Goal: Obtain resource: Download file/media

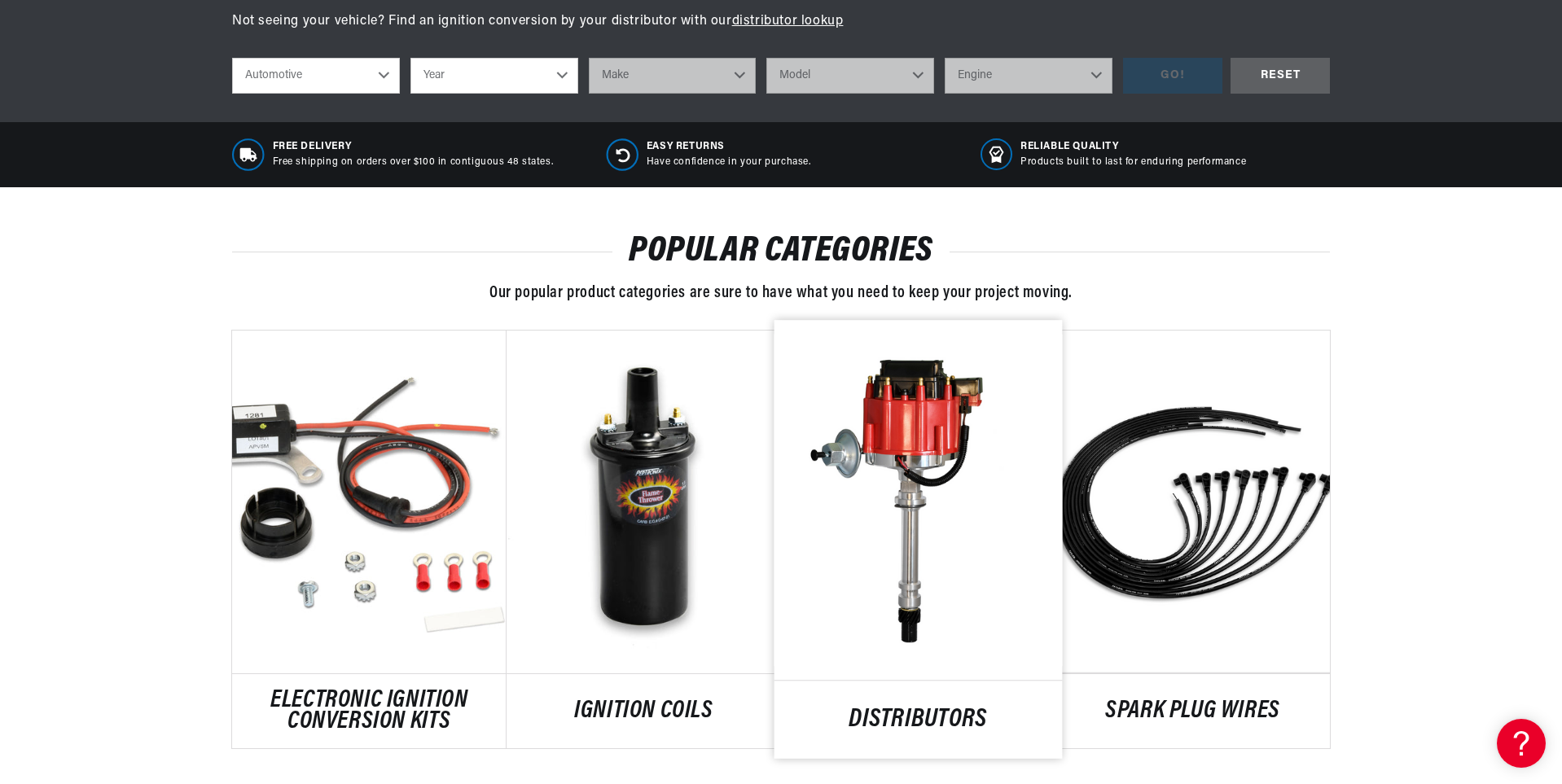
scroll to position [896, 0]
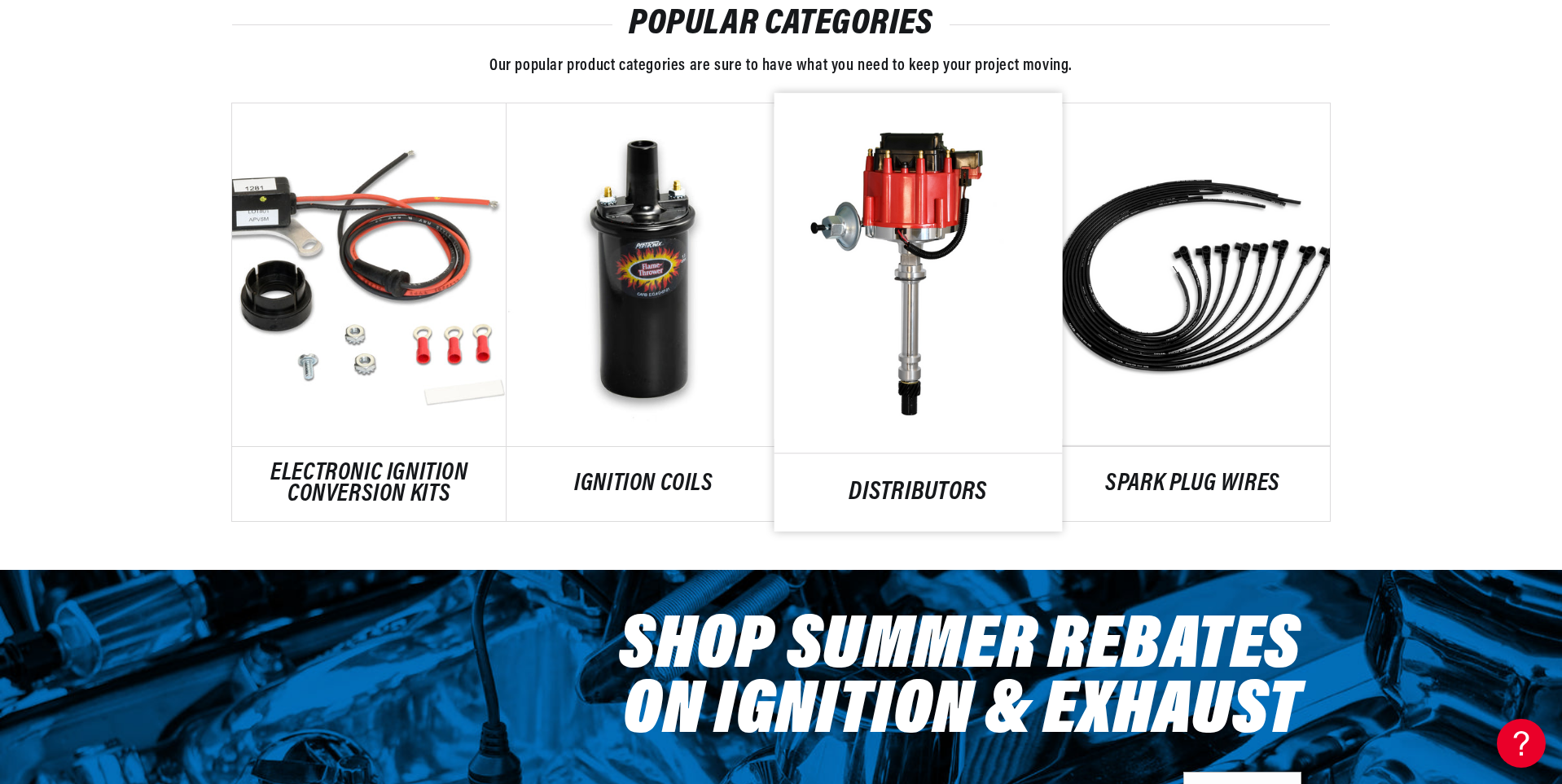
click at [877, 482] on link "DISTRIBUTORS" at bounding box center [919, 492] width 288 height 22
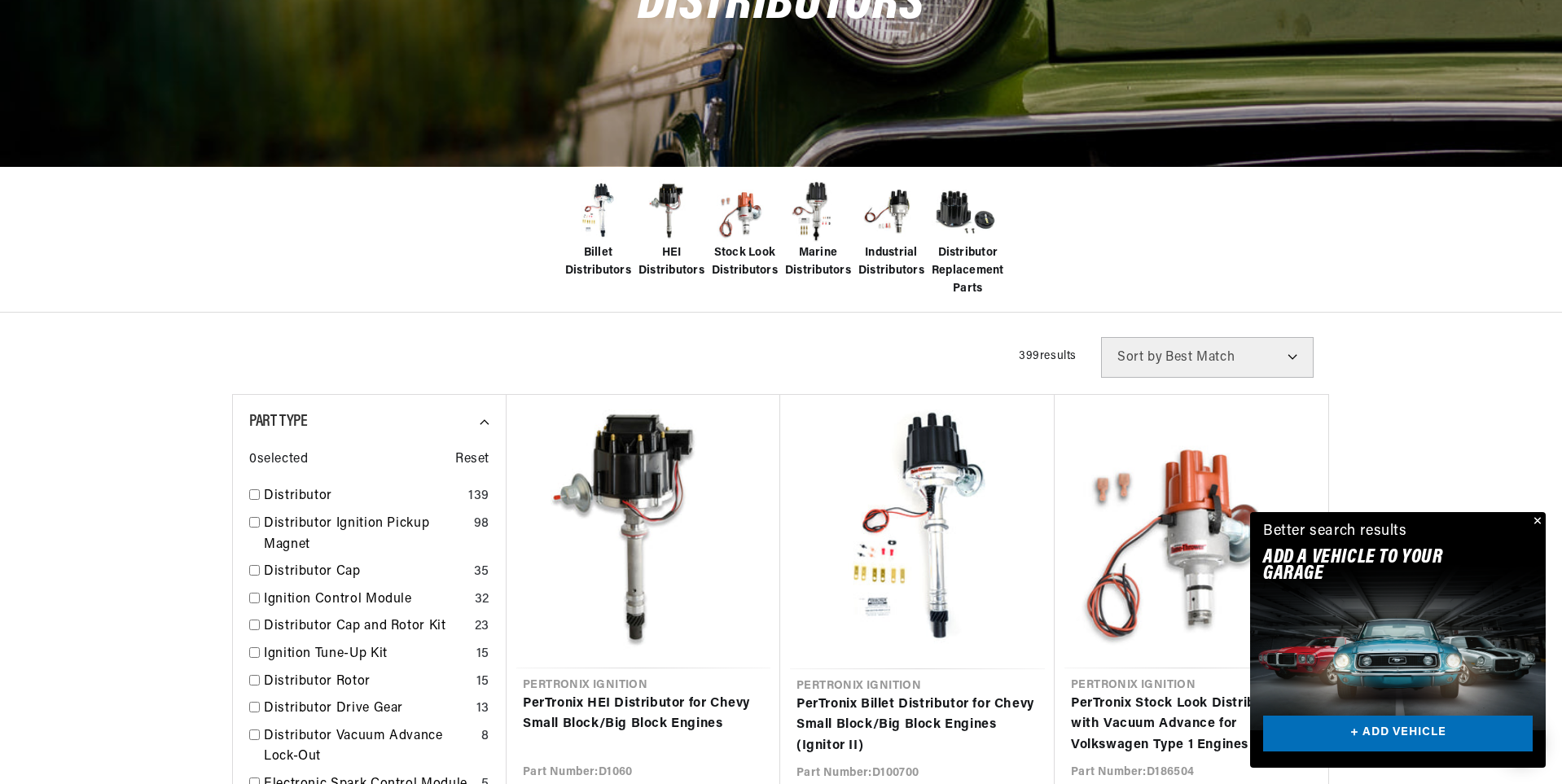
scroll to position [0, 1017]
click at [1540, 527] on button "Close" at bounding box center [1536, 521] width 20 height 20
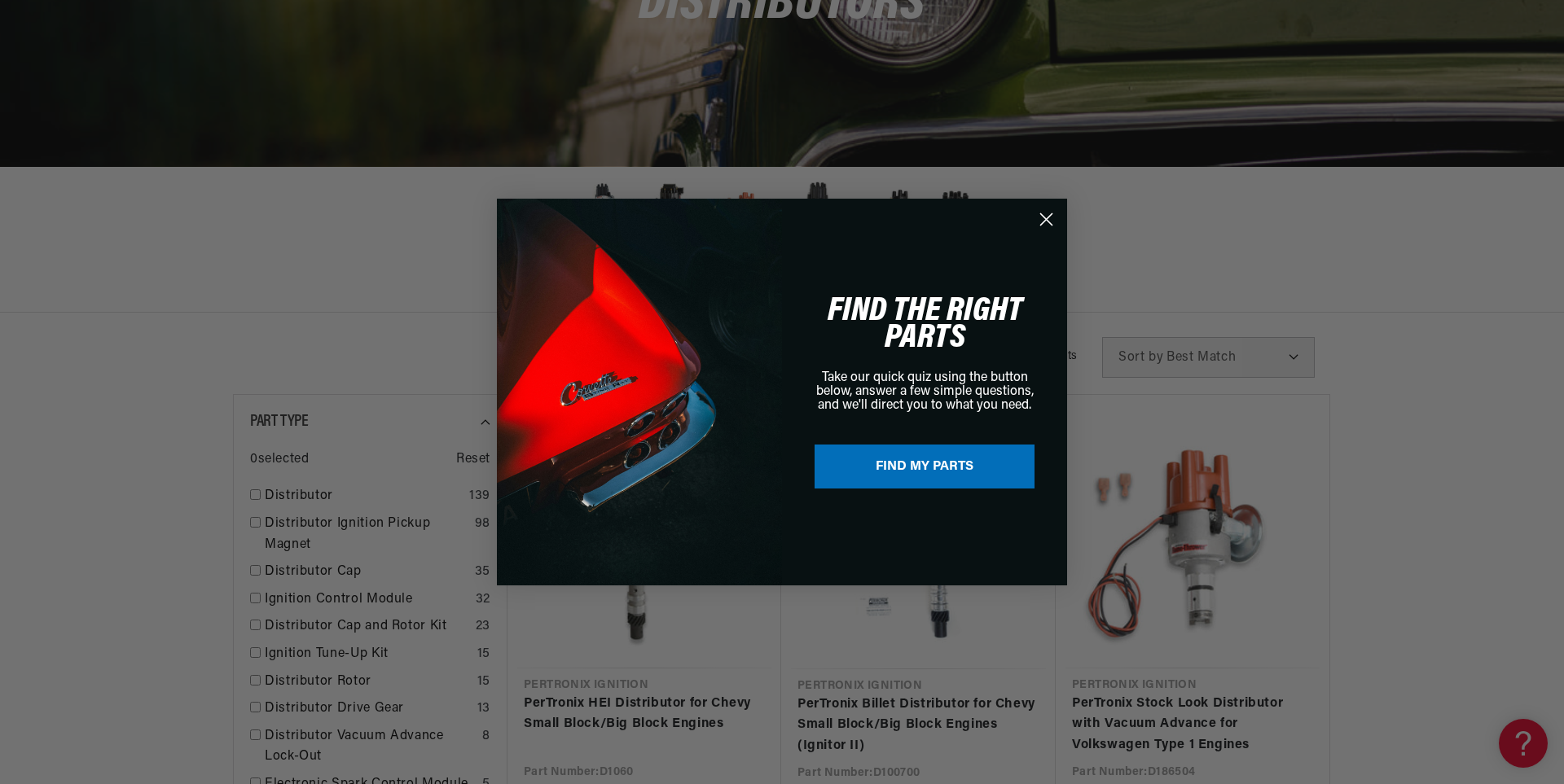
click at [1045, 224] on circle "Close dialog" at bounding box center [1045, 219] width 27 height 27
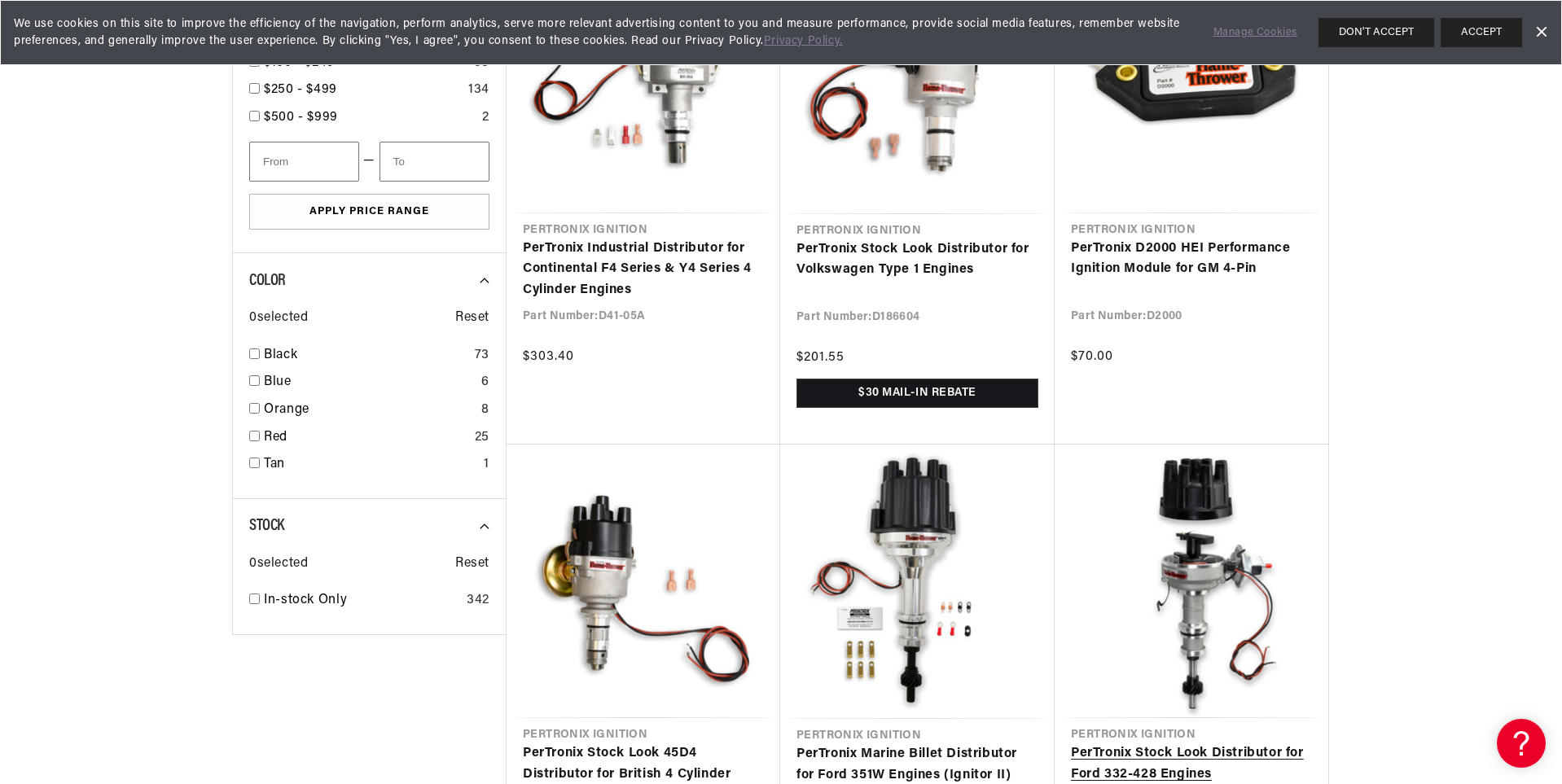
scroll to position [0, 0]
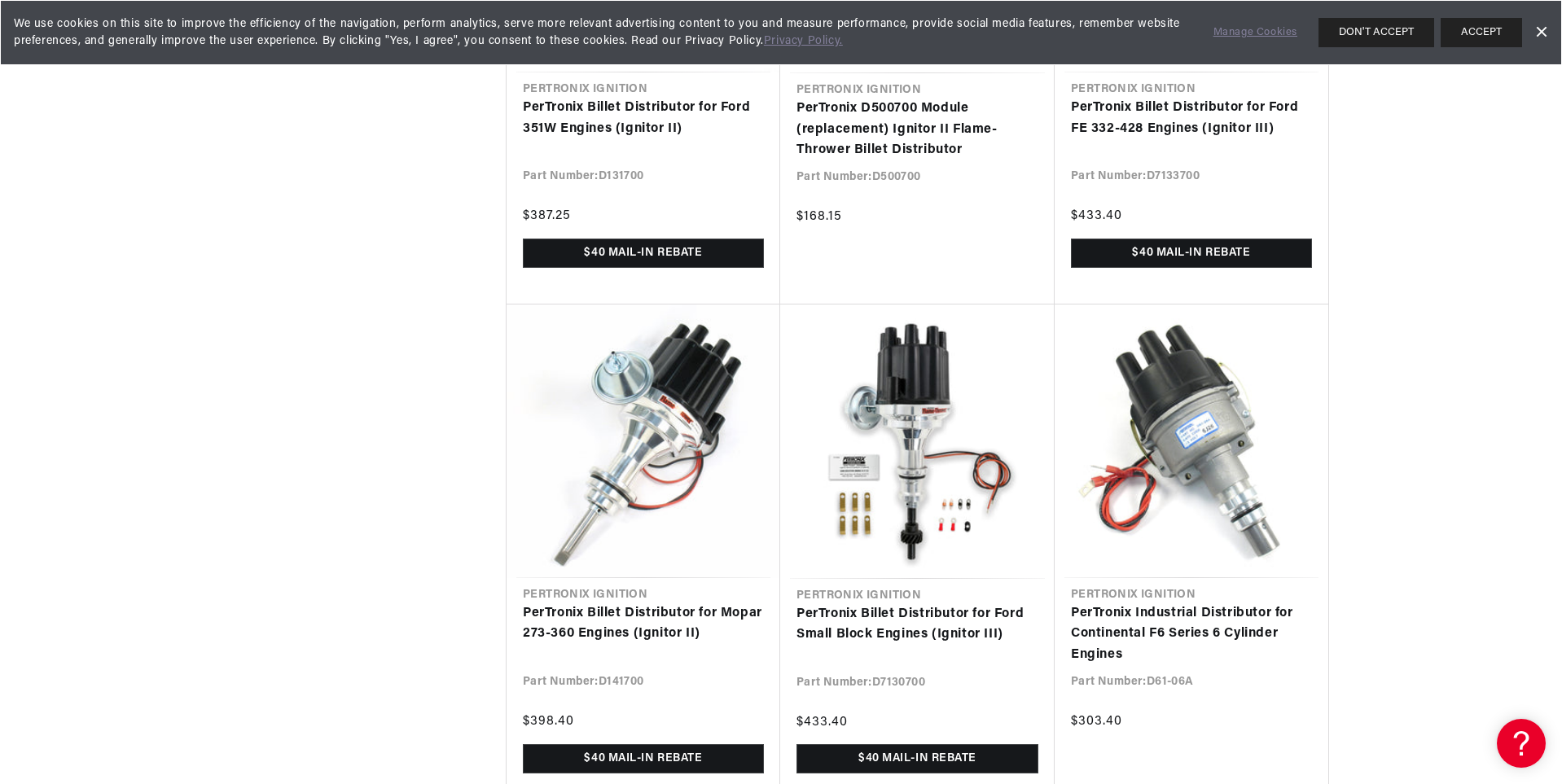
scroll to position [3908, 0]
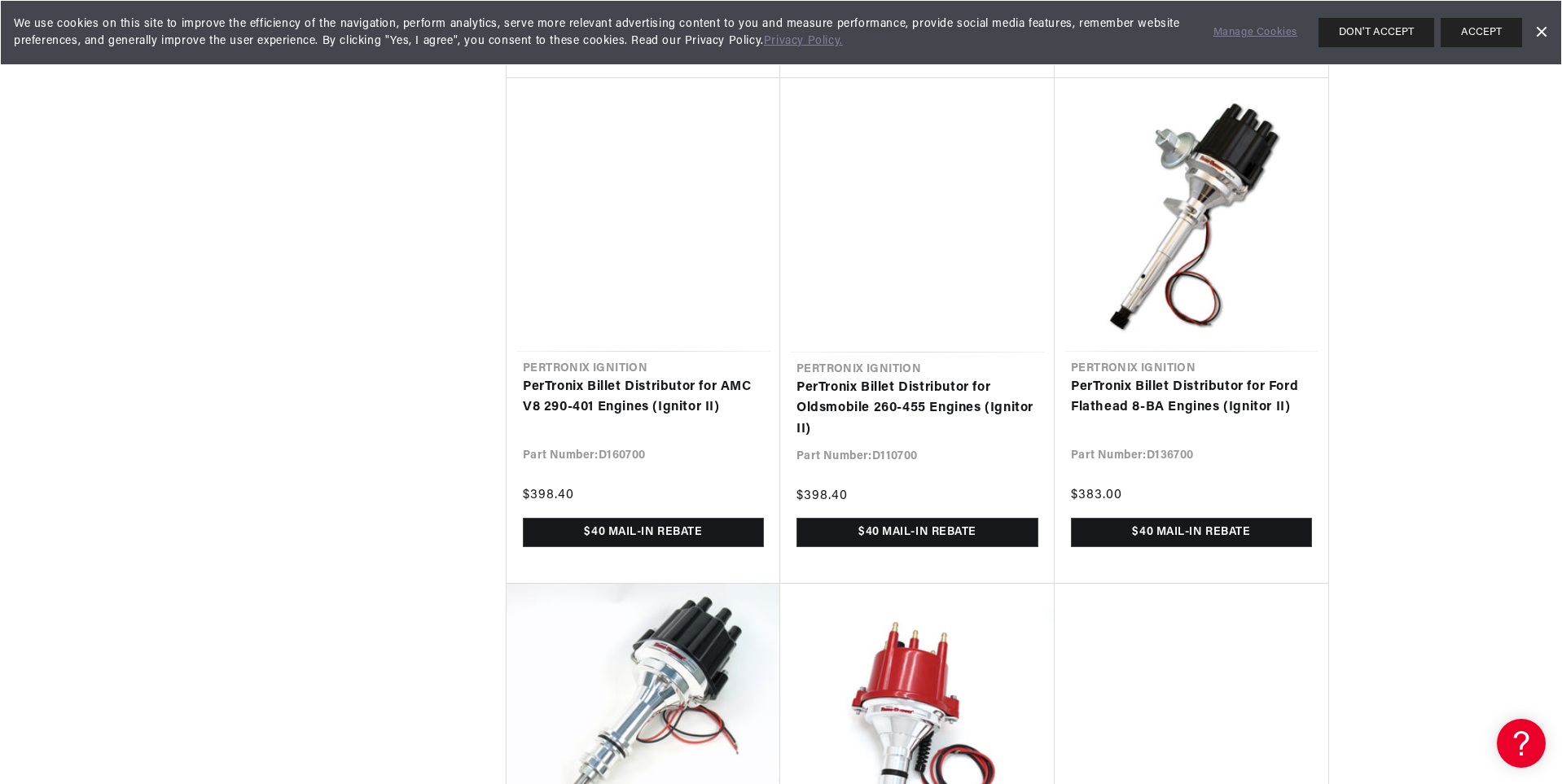
scroll to position [7734, 0]
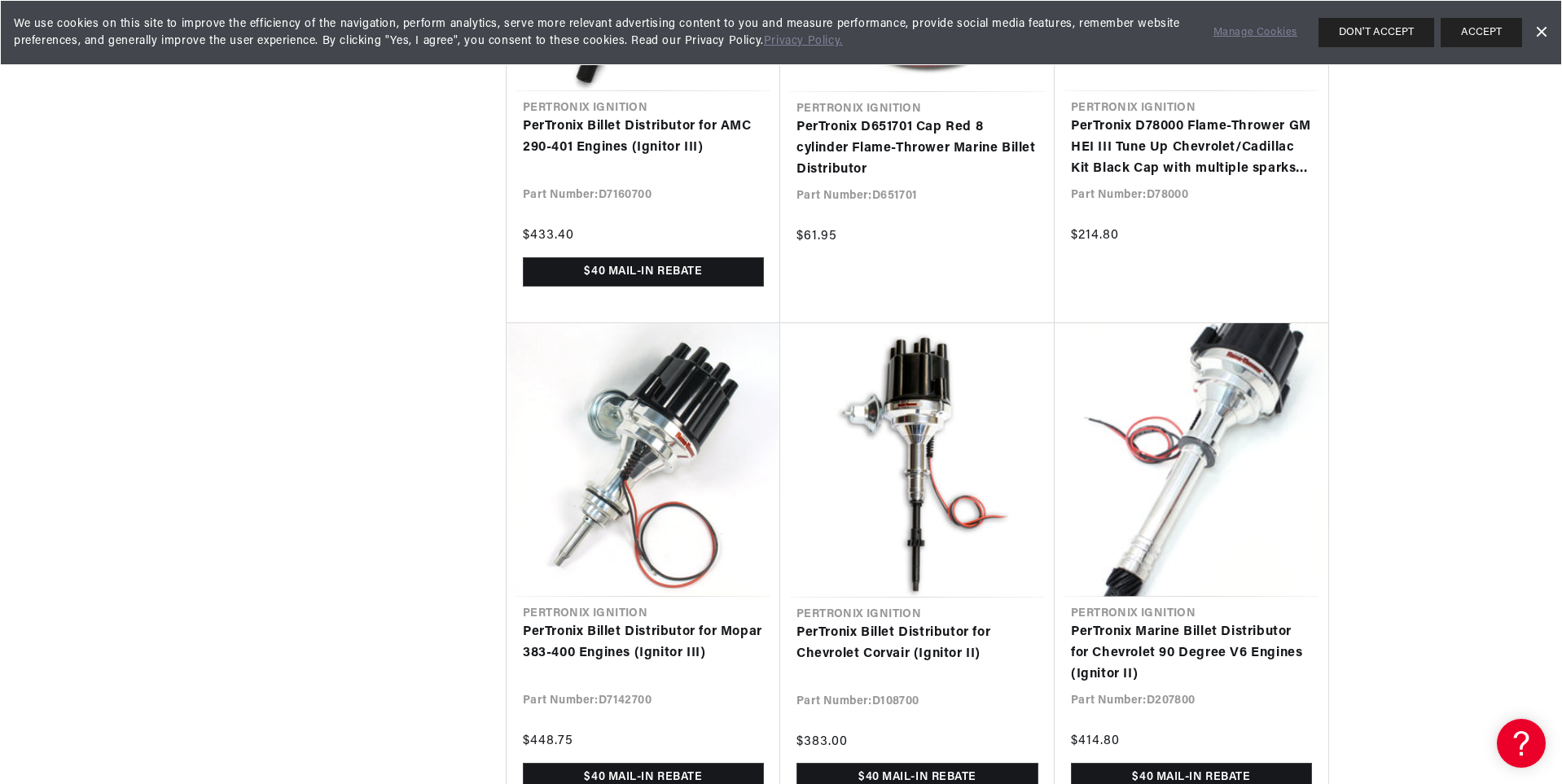
scroll to position [0, 1017]
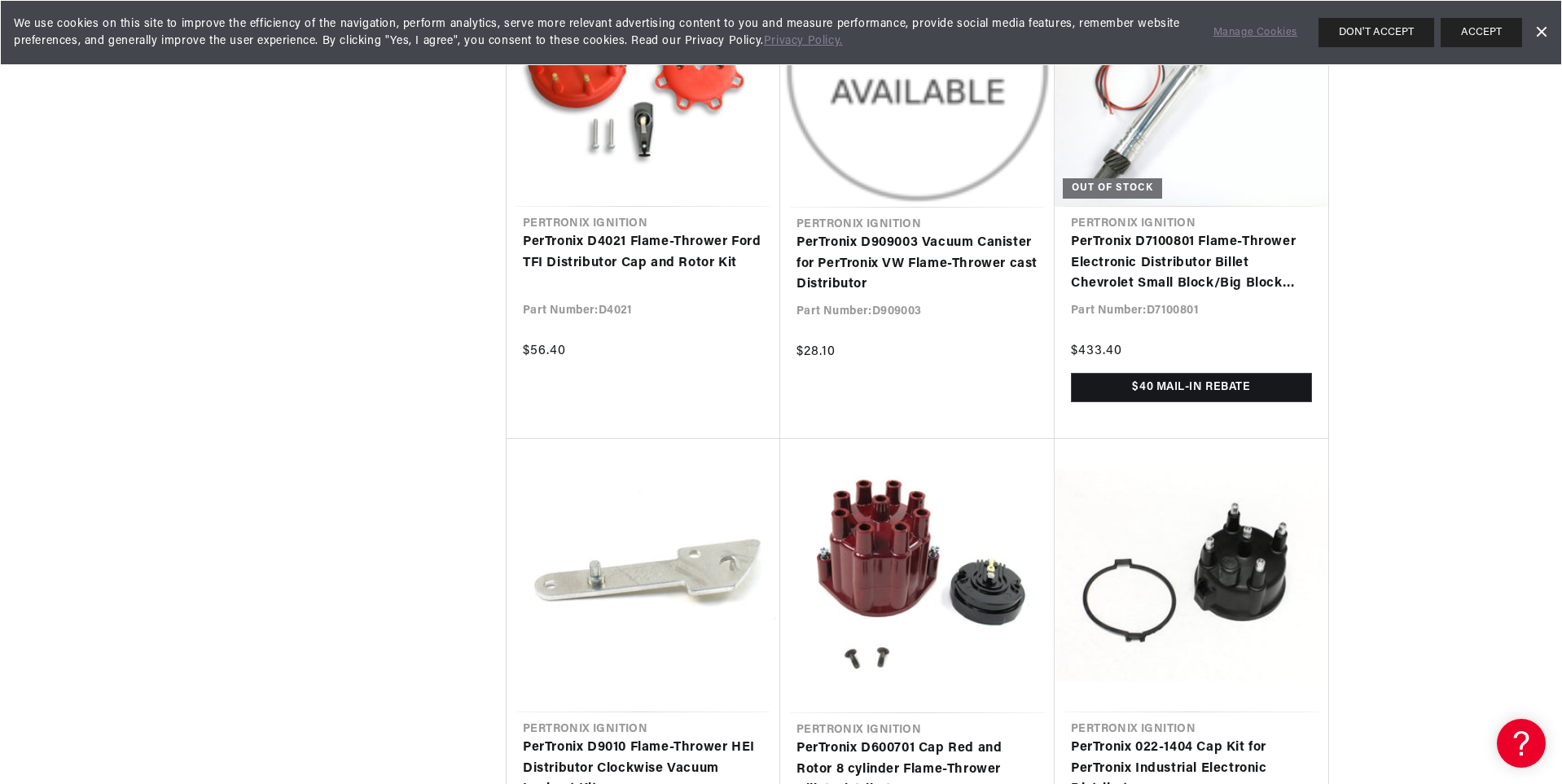
scroll to position [0, 2034]
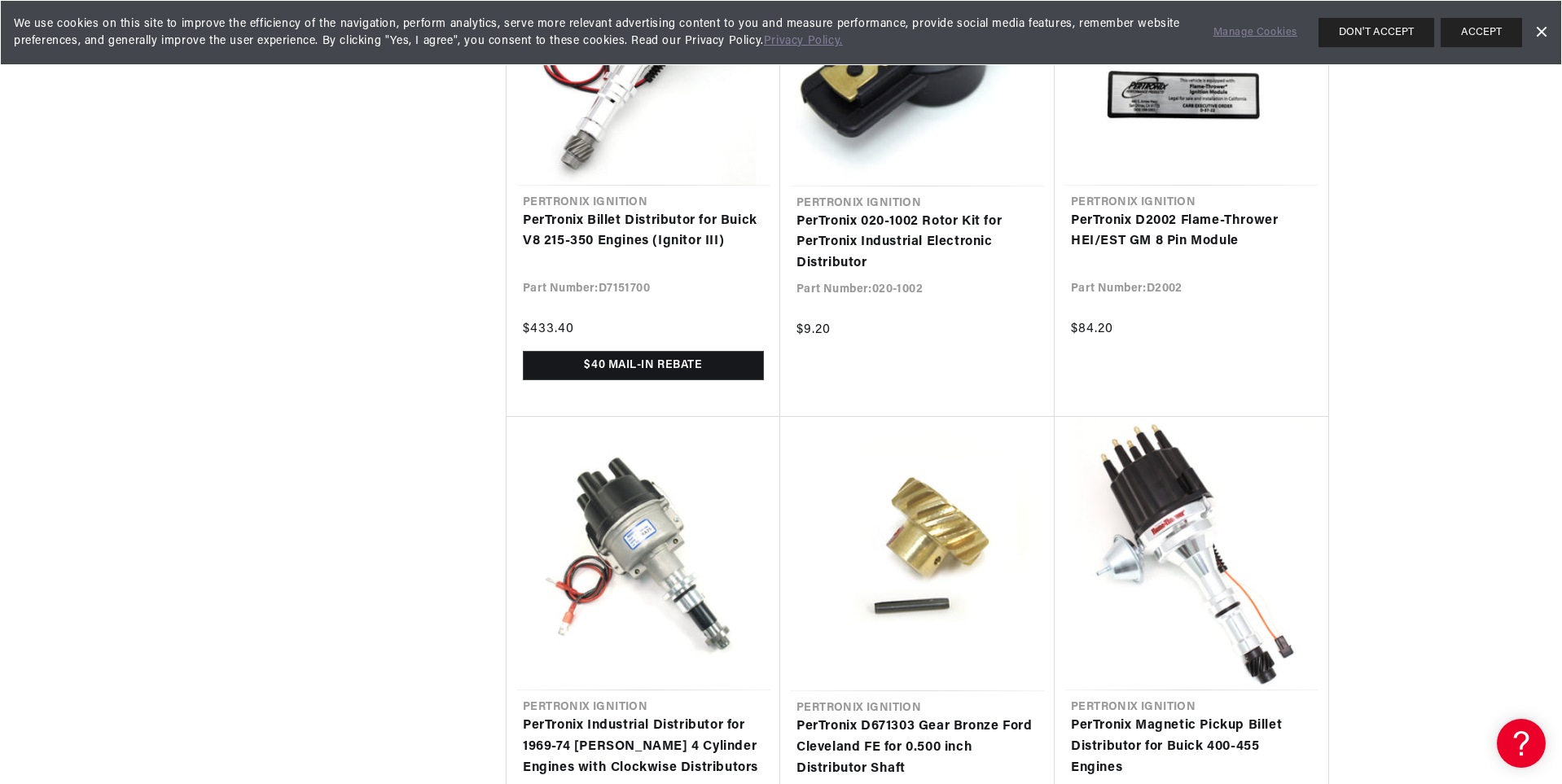
scroll to position [23122, 0]
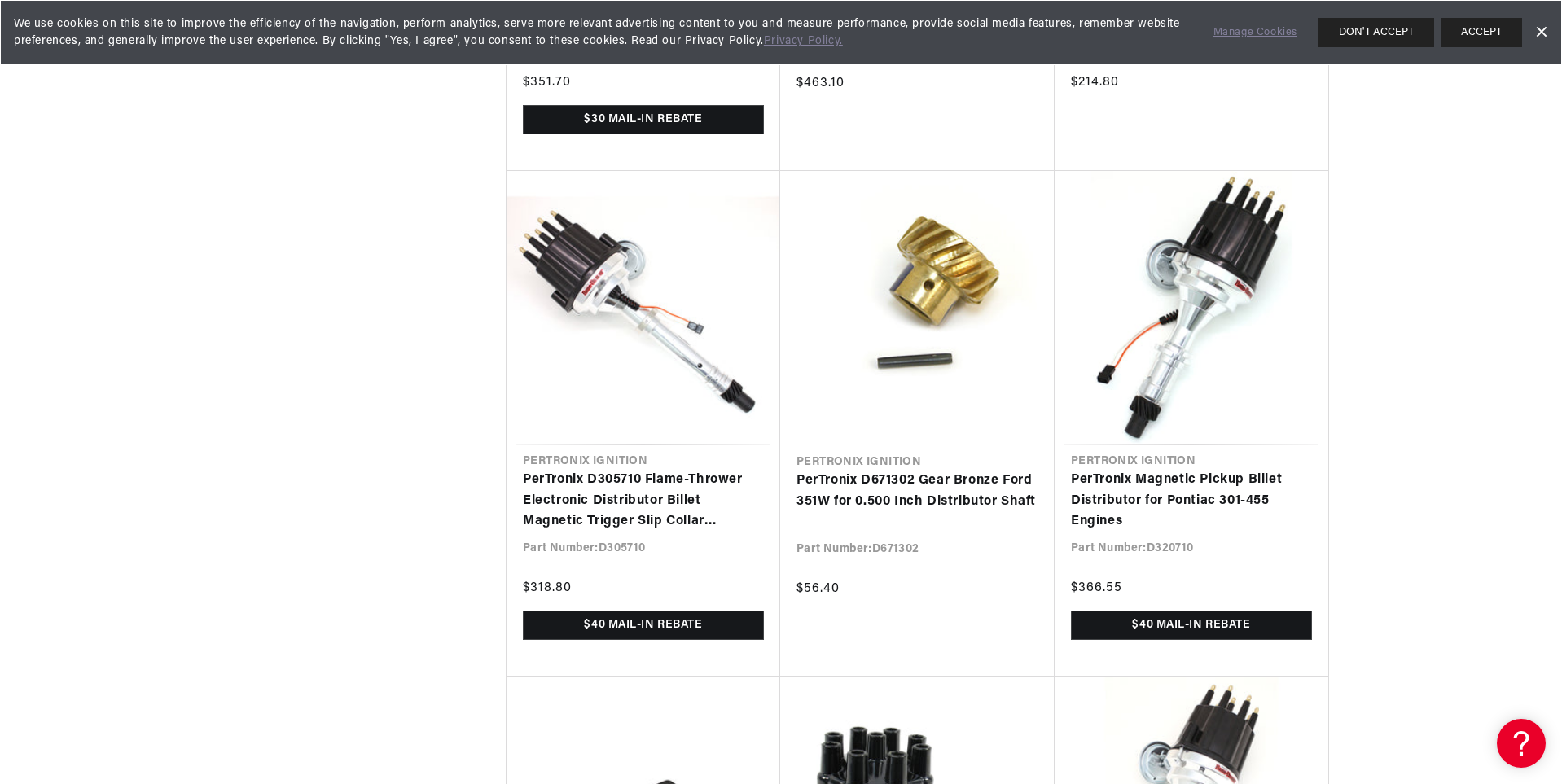
scroll to position [25564, 0]
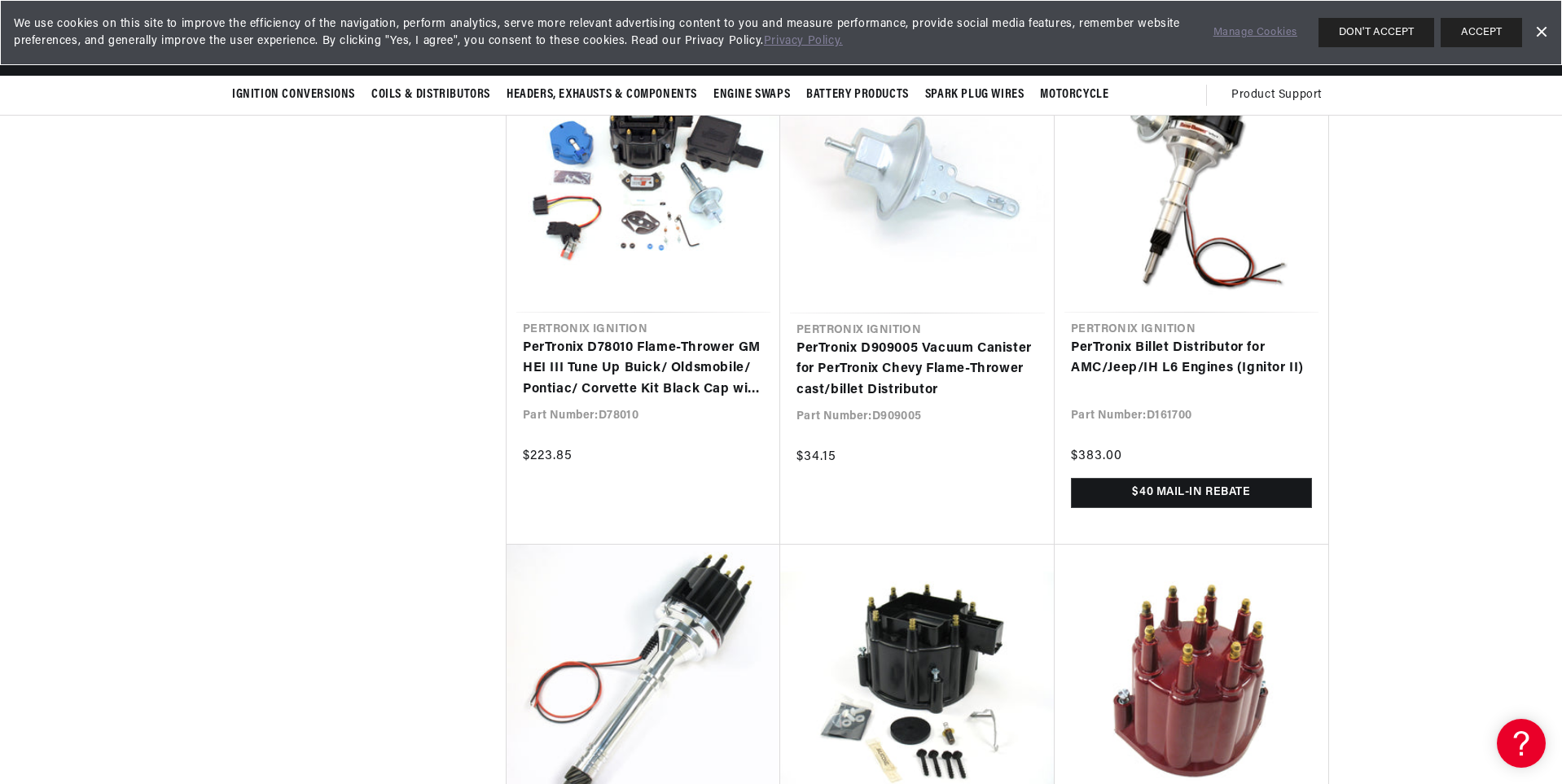
scroll to position [0, 2034]
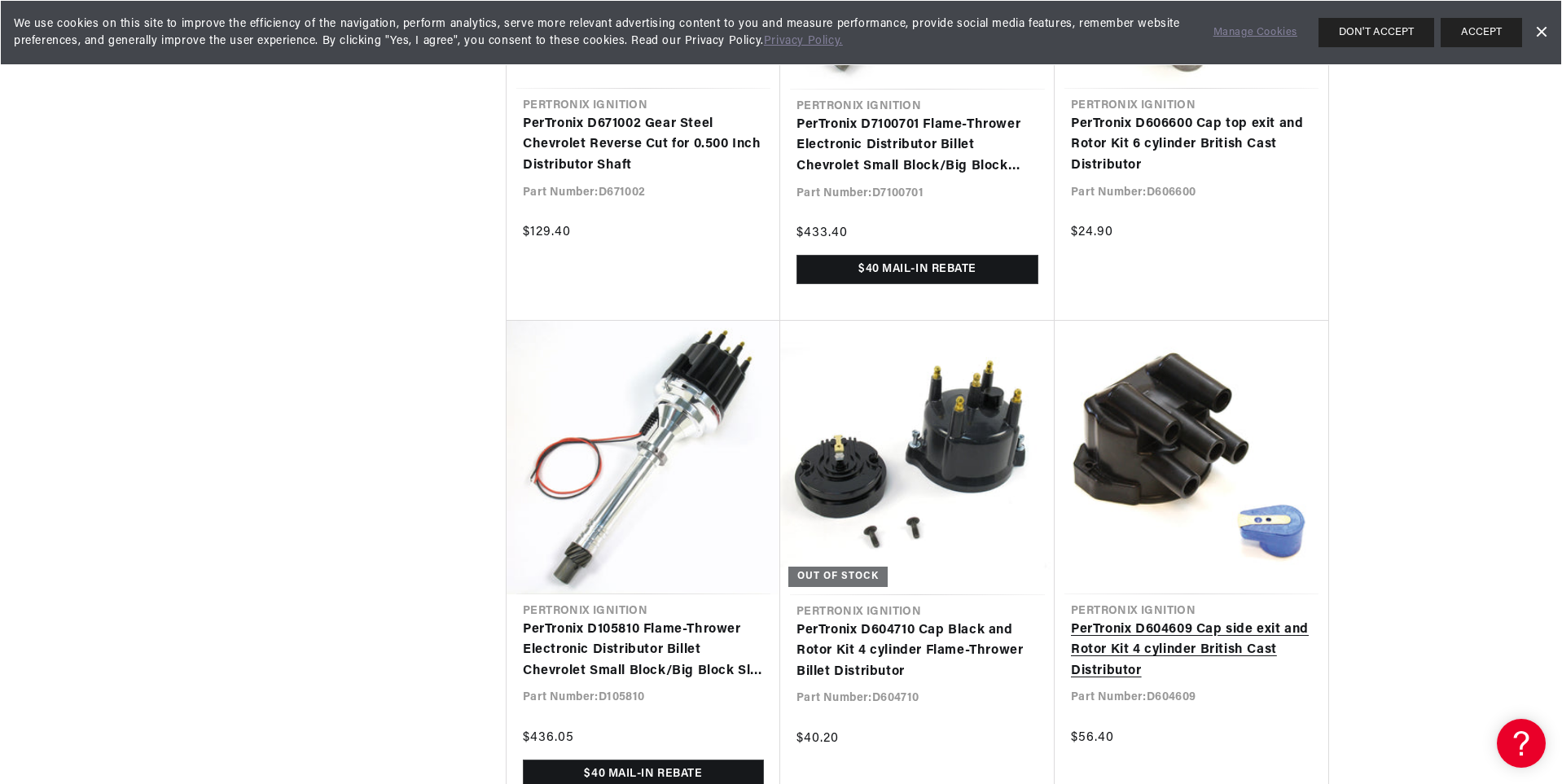
scroll to position [0, 1017]
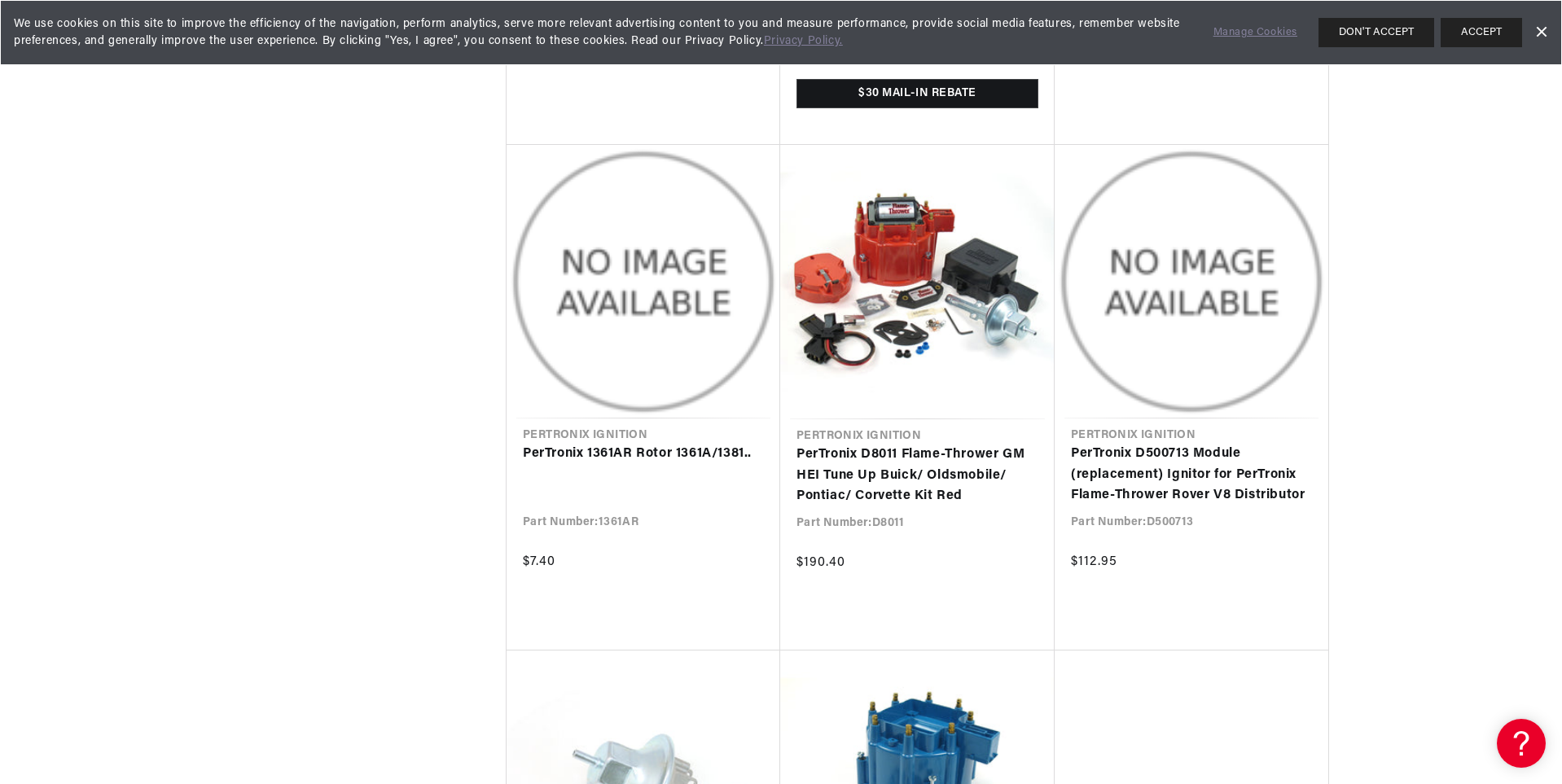
scroll to position [32240, 0]
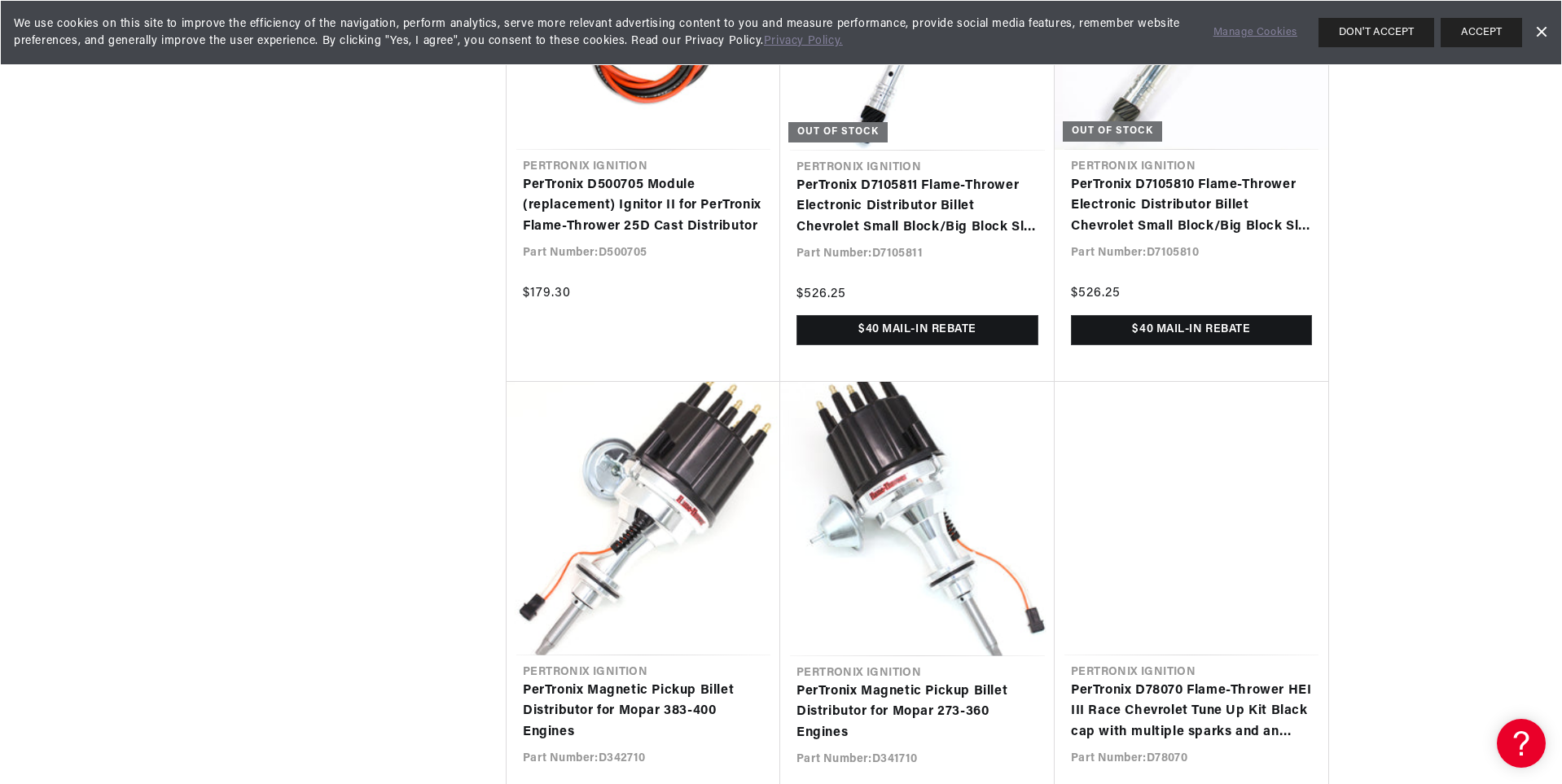
scroll to position [33624, 0]
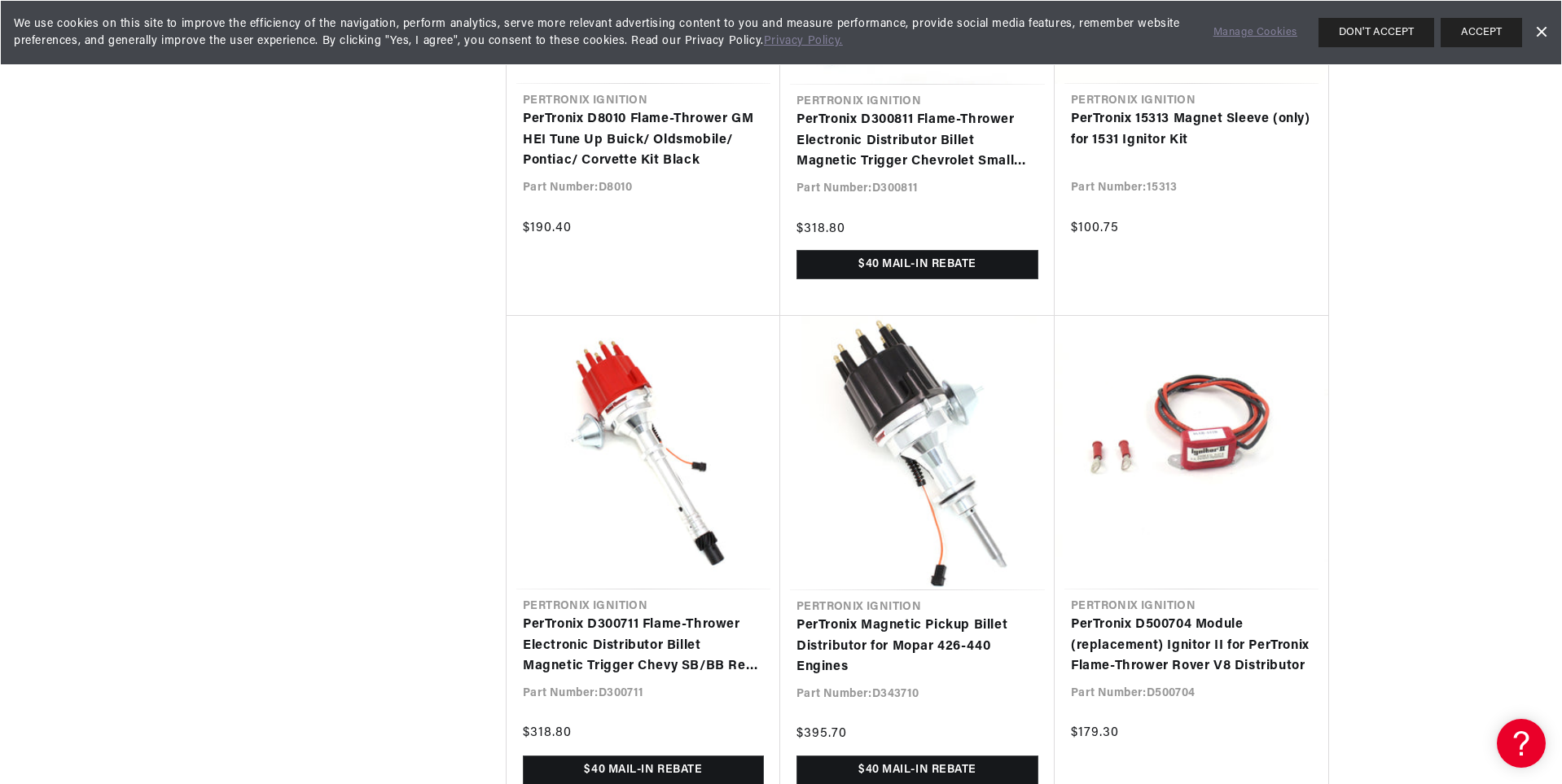
scroll to position [35741, 0]
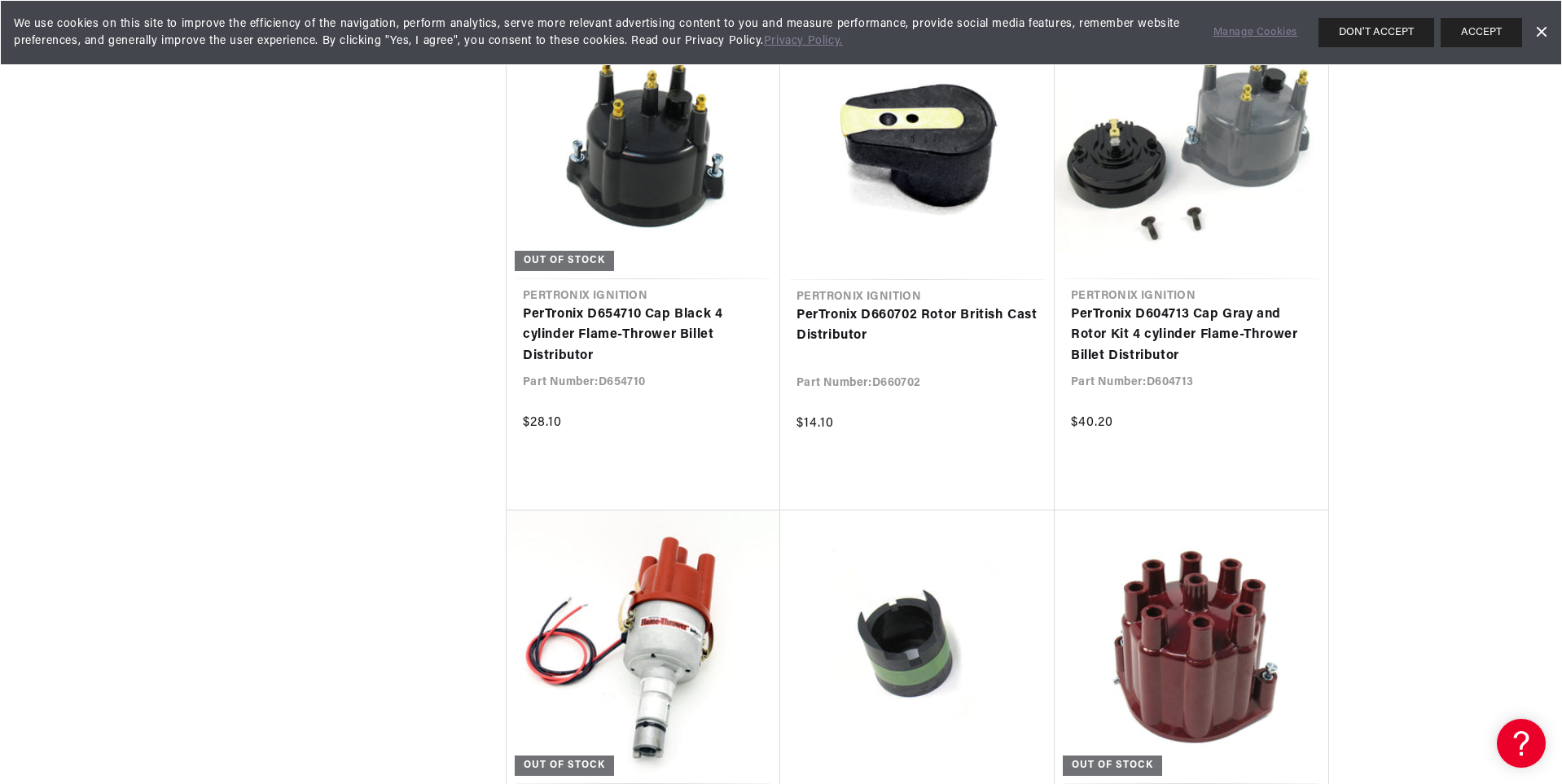
scroll to position [37648, 0]
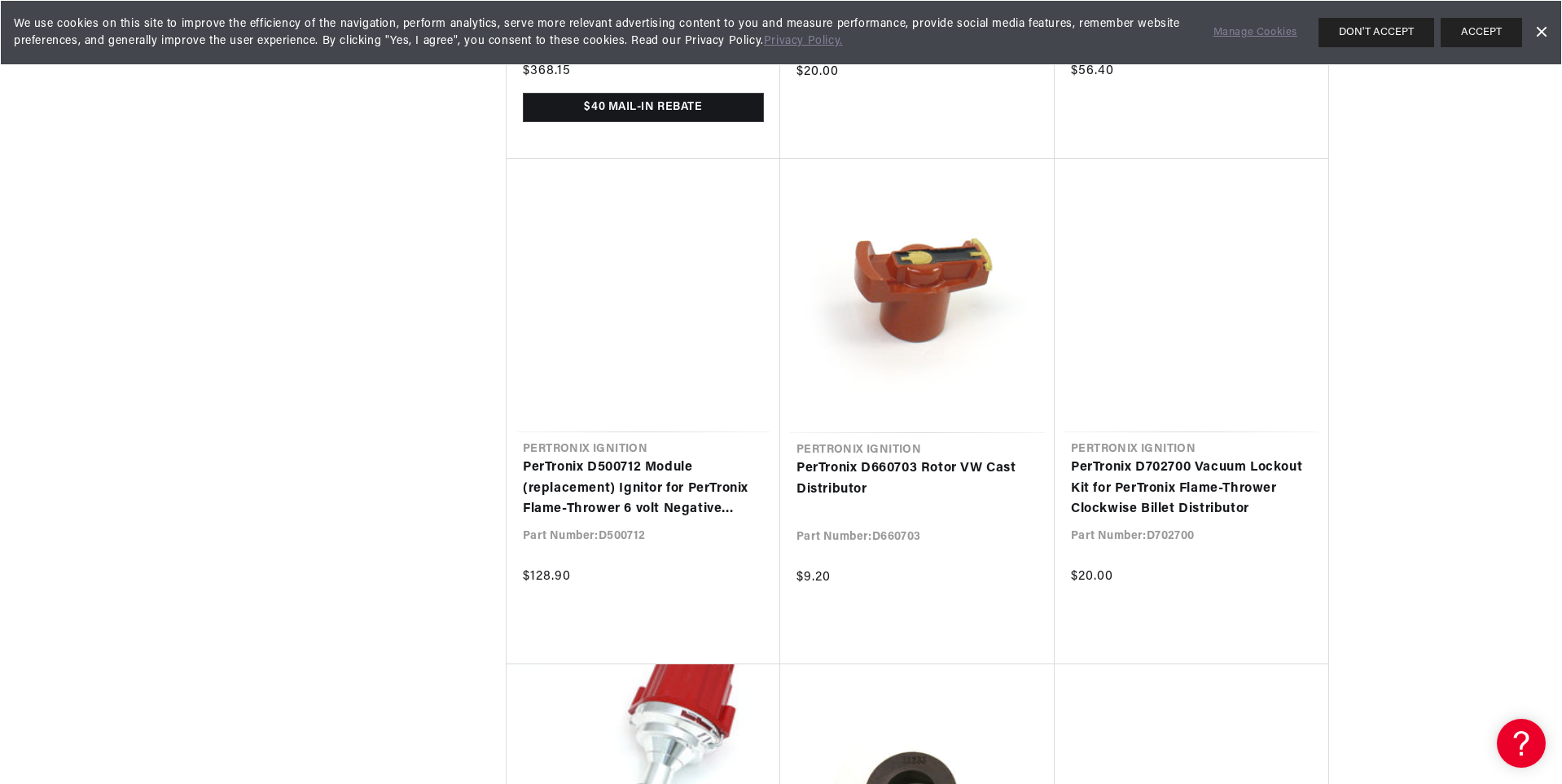
scroll to position [41929, 0]
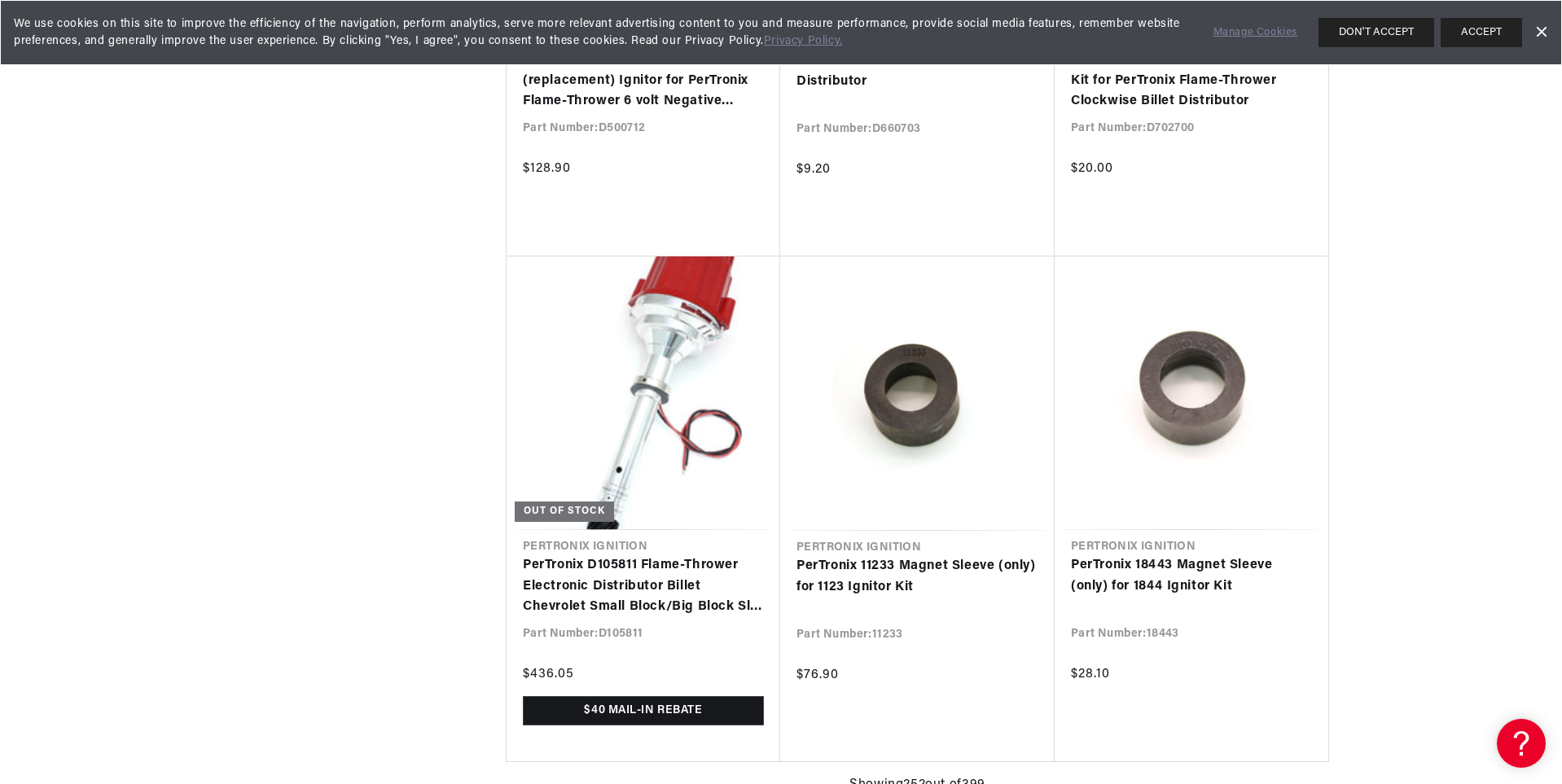
scroll to position [0, 2034]
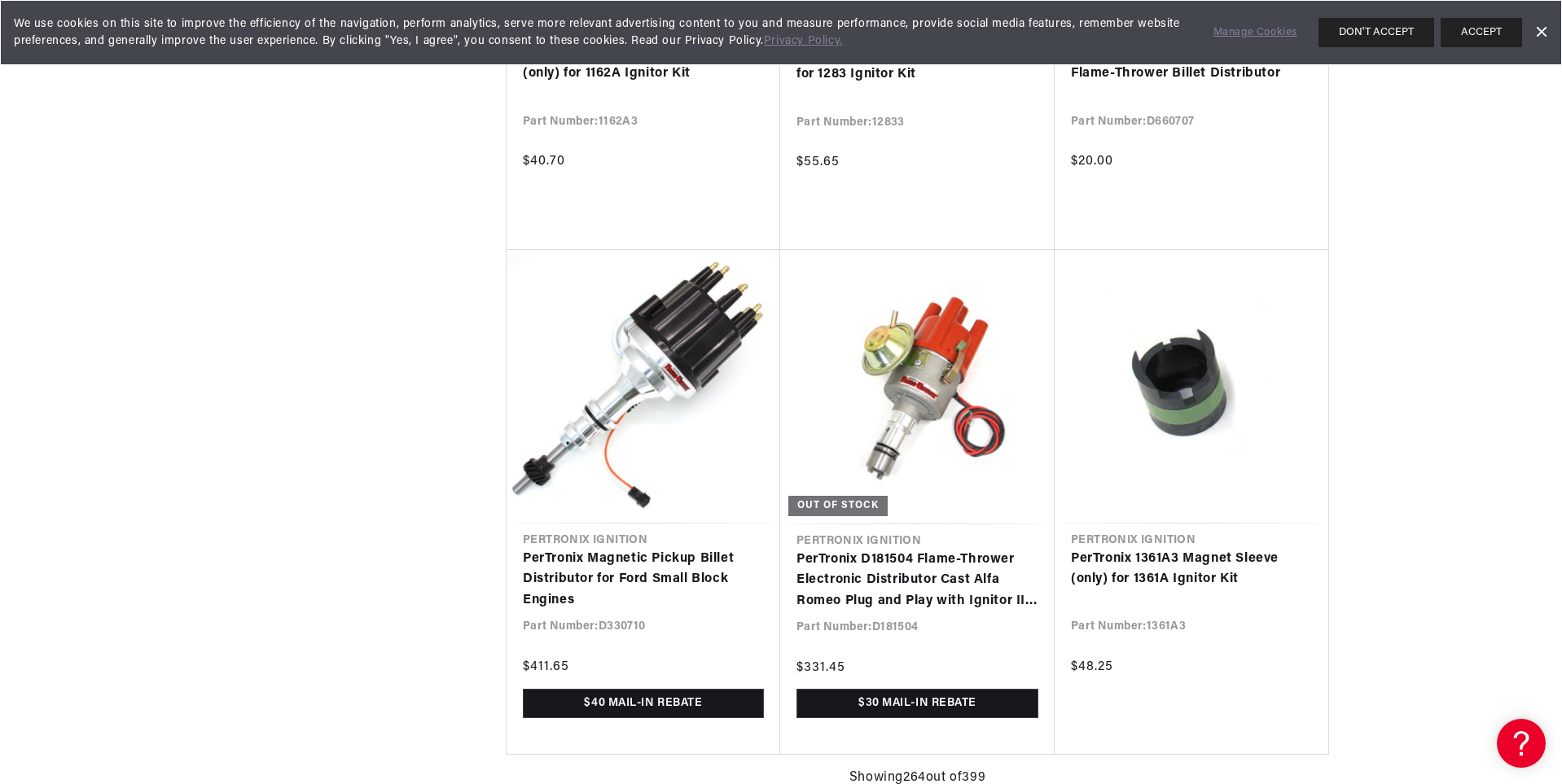
scroll to position [44371, 0]
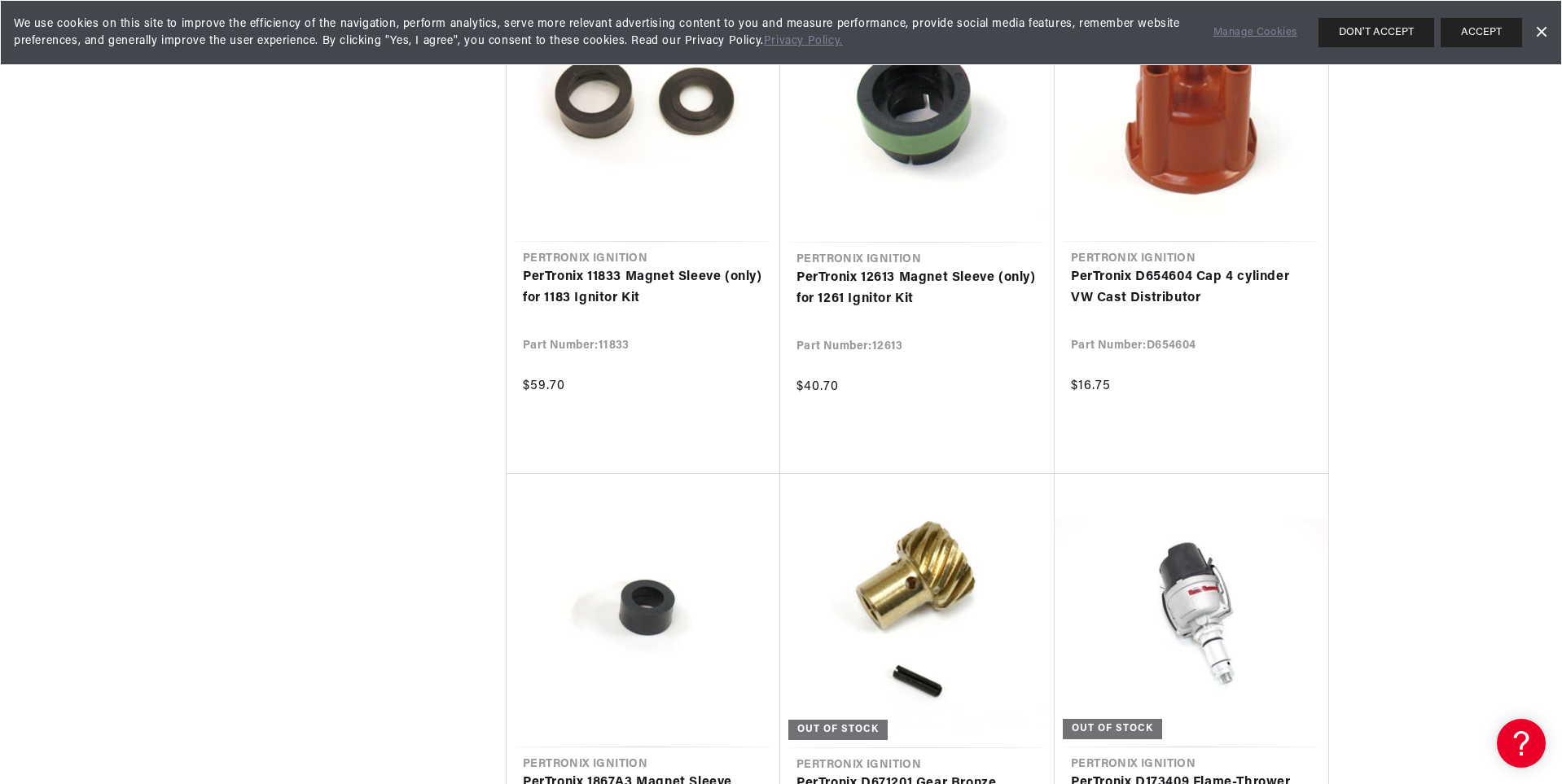
scroll to position [46280, 0]
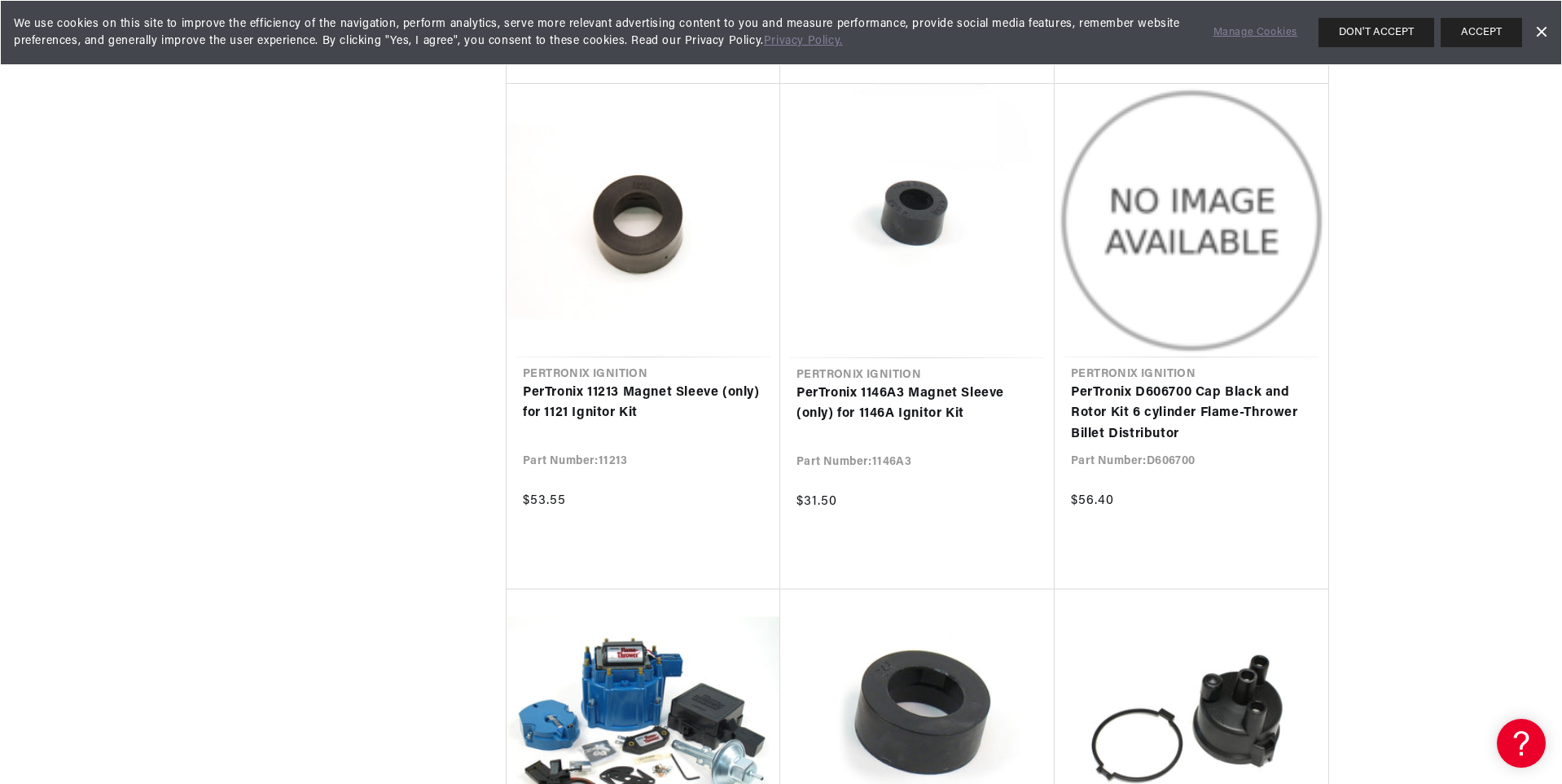
scroll to position [0, 1017]
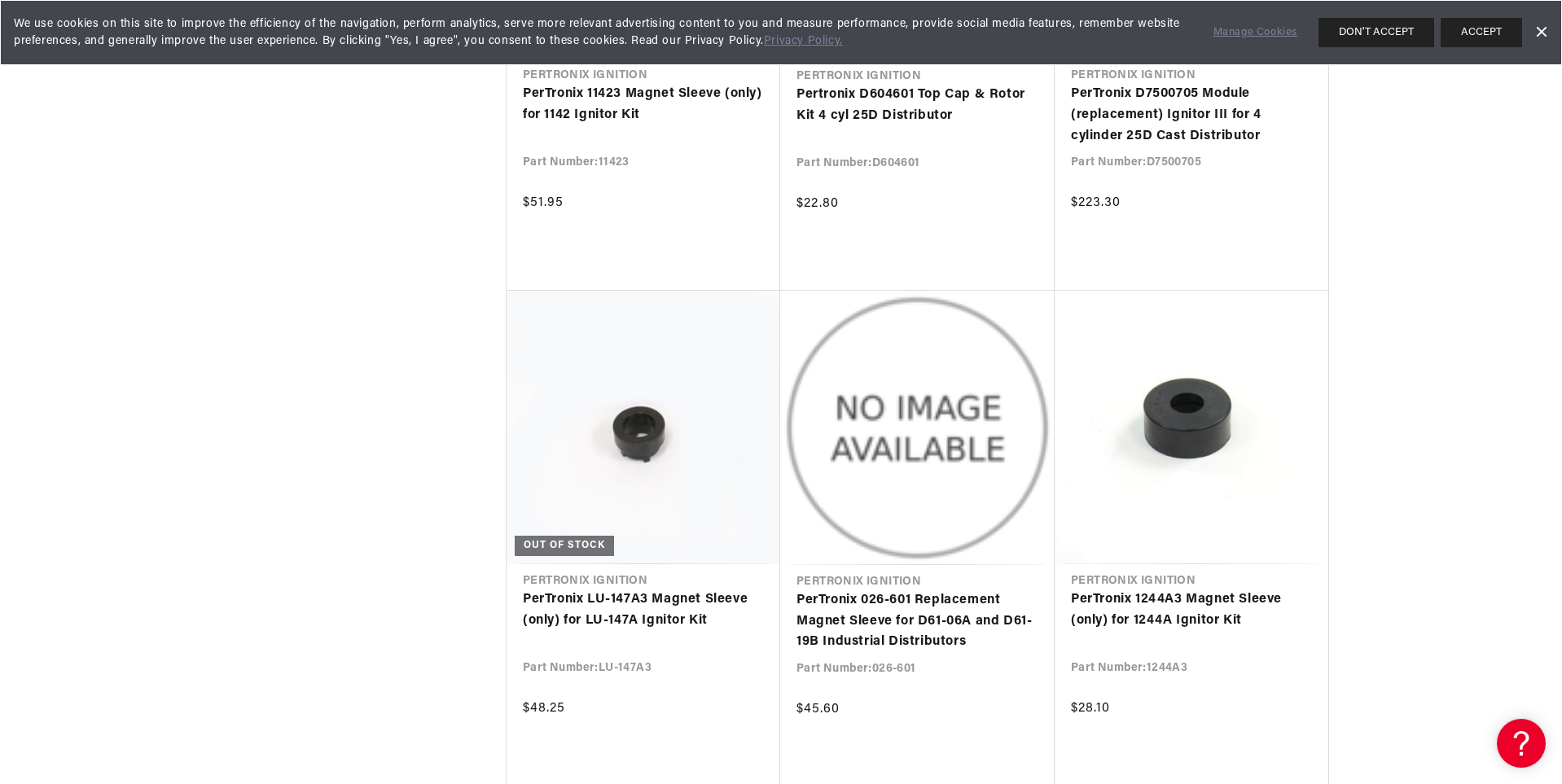
scroll to position [49418, 0]
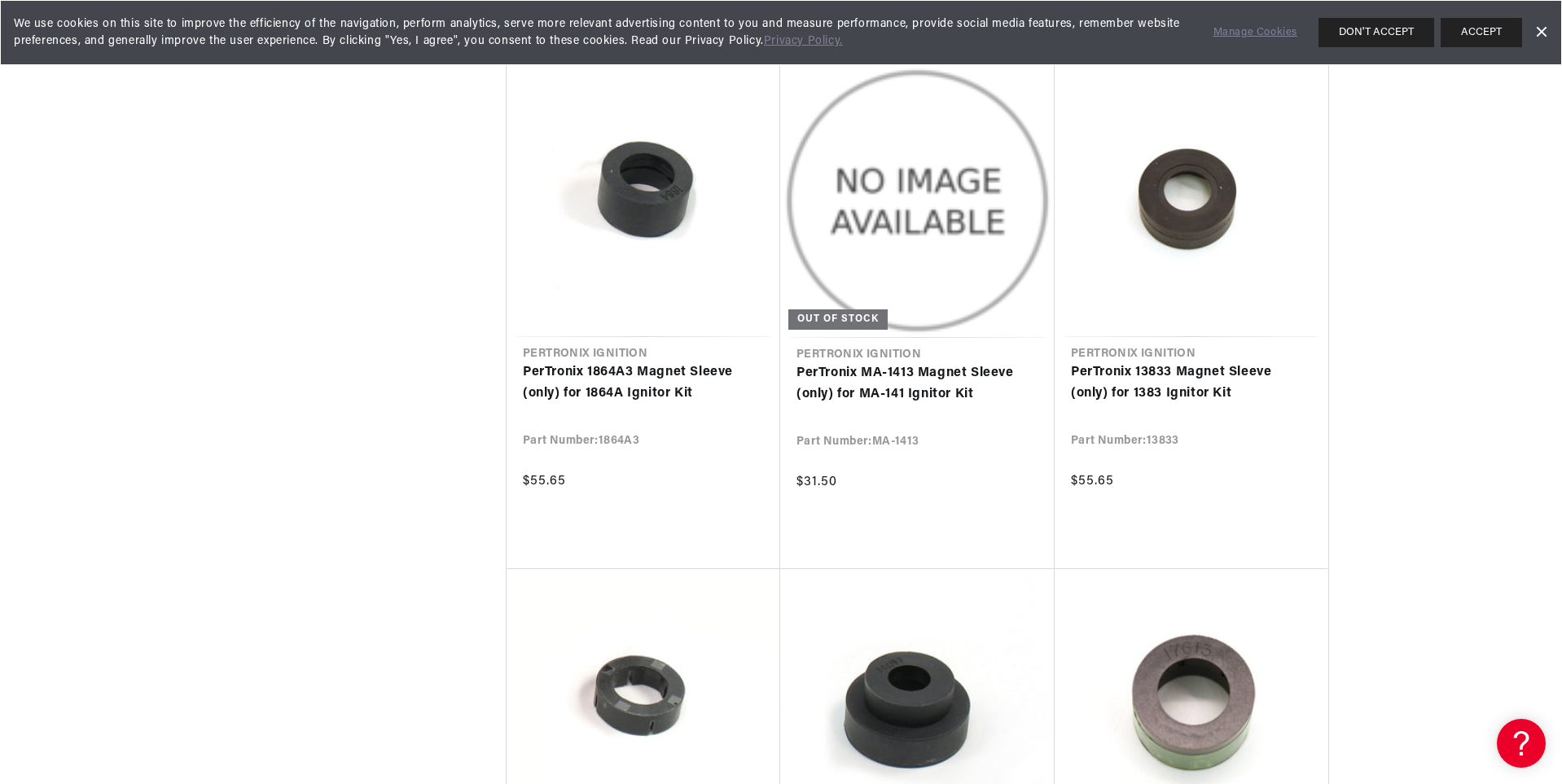
scroll to position [56413, 0]
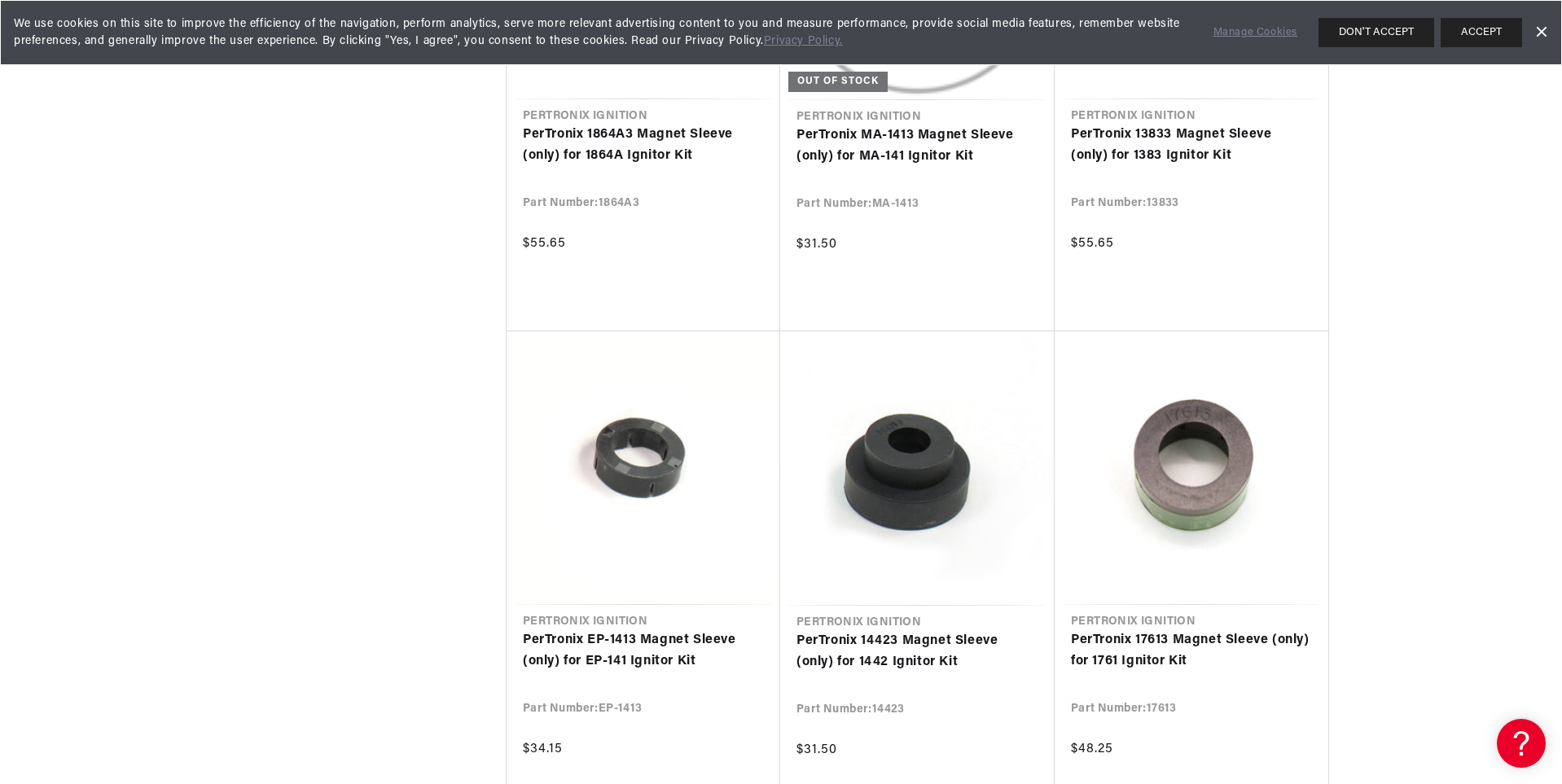
scroll to position [56990, 0]
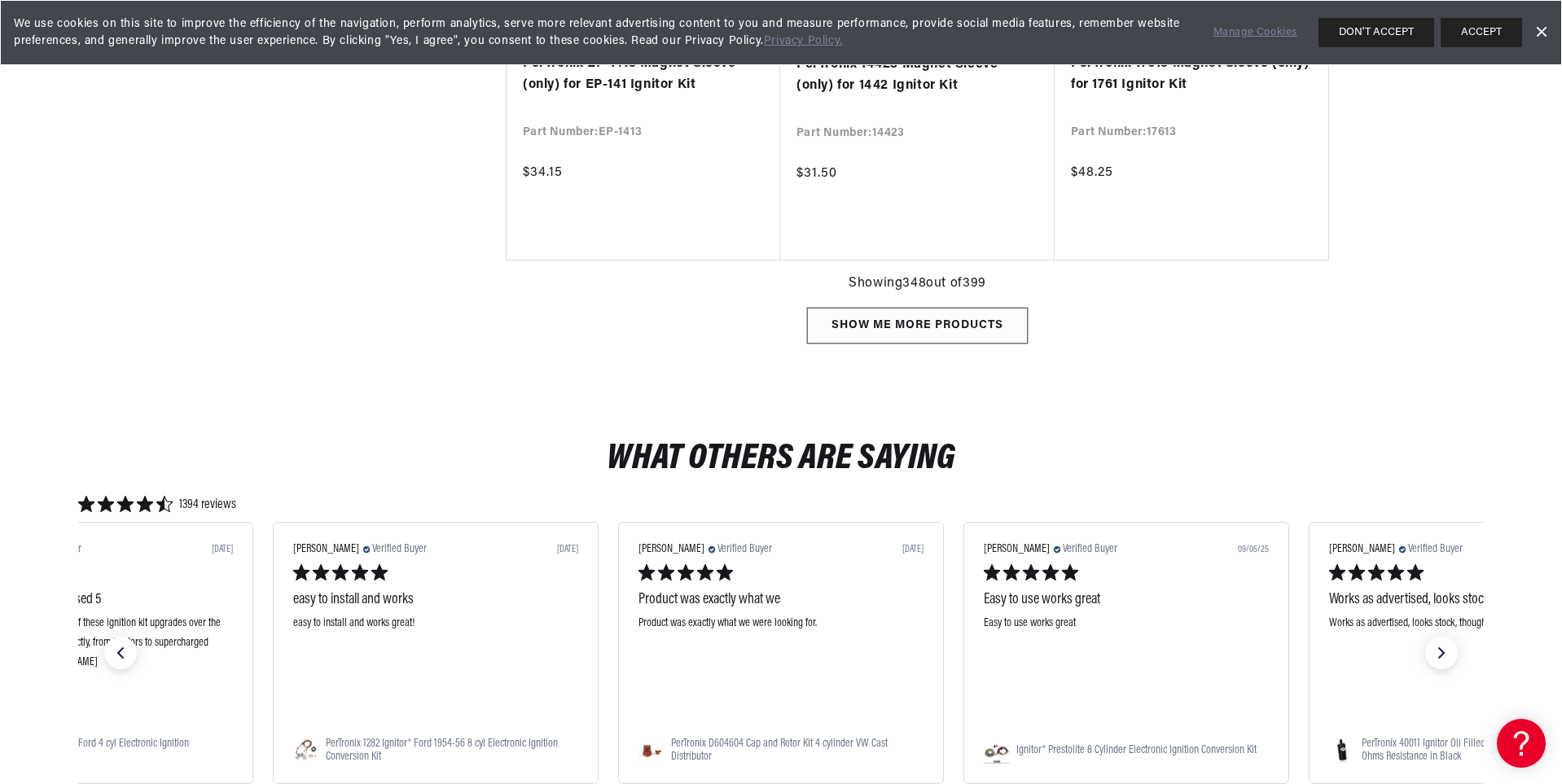
click at [990, 312] on div "Show me more products" at bounding box center [917, 326] width 221 height 37
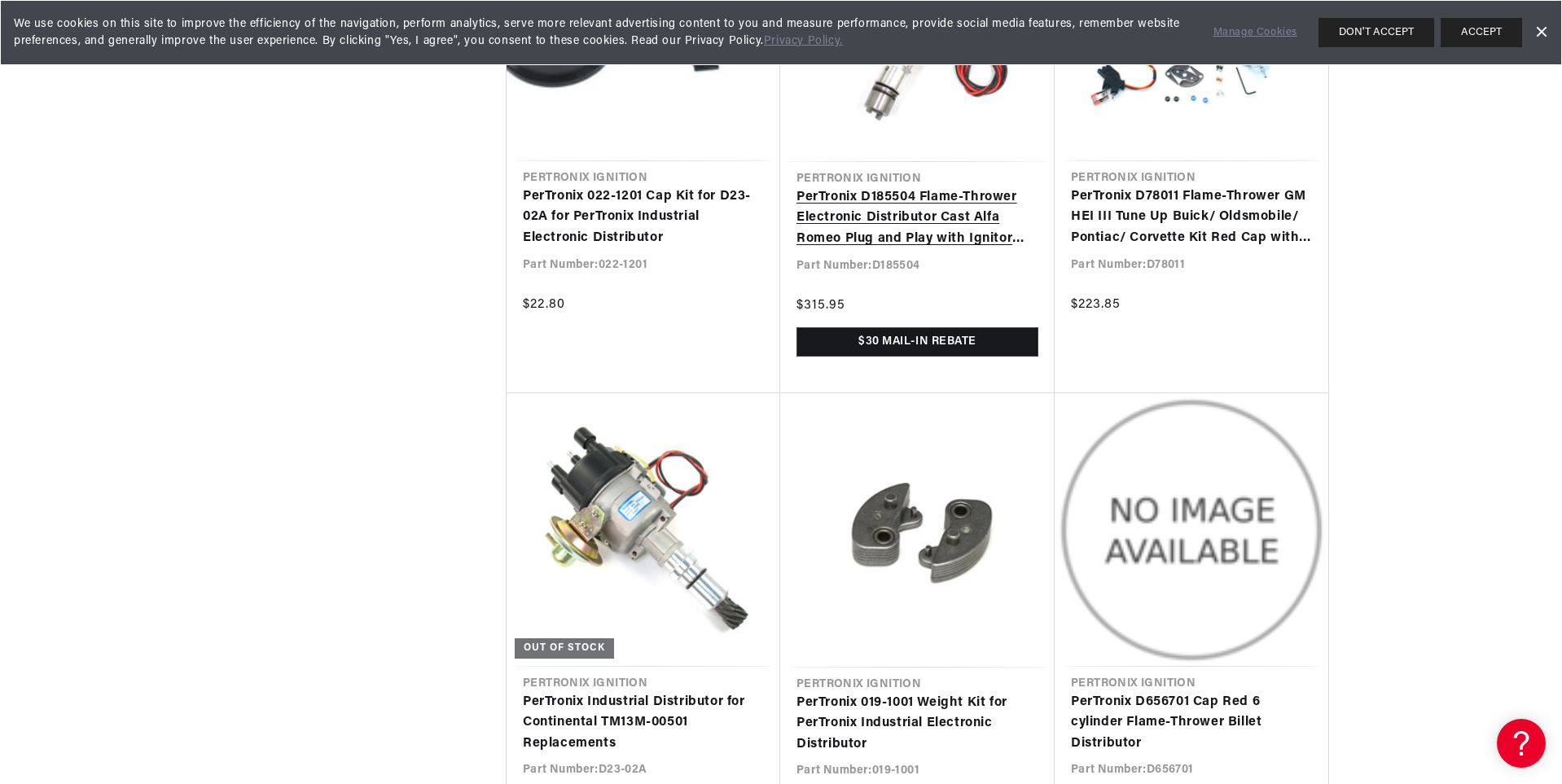
scroll to position [0, 1017]
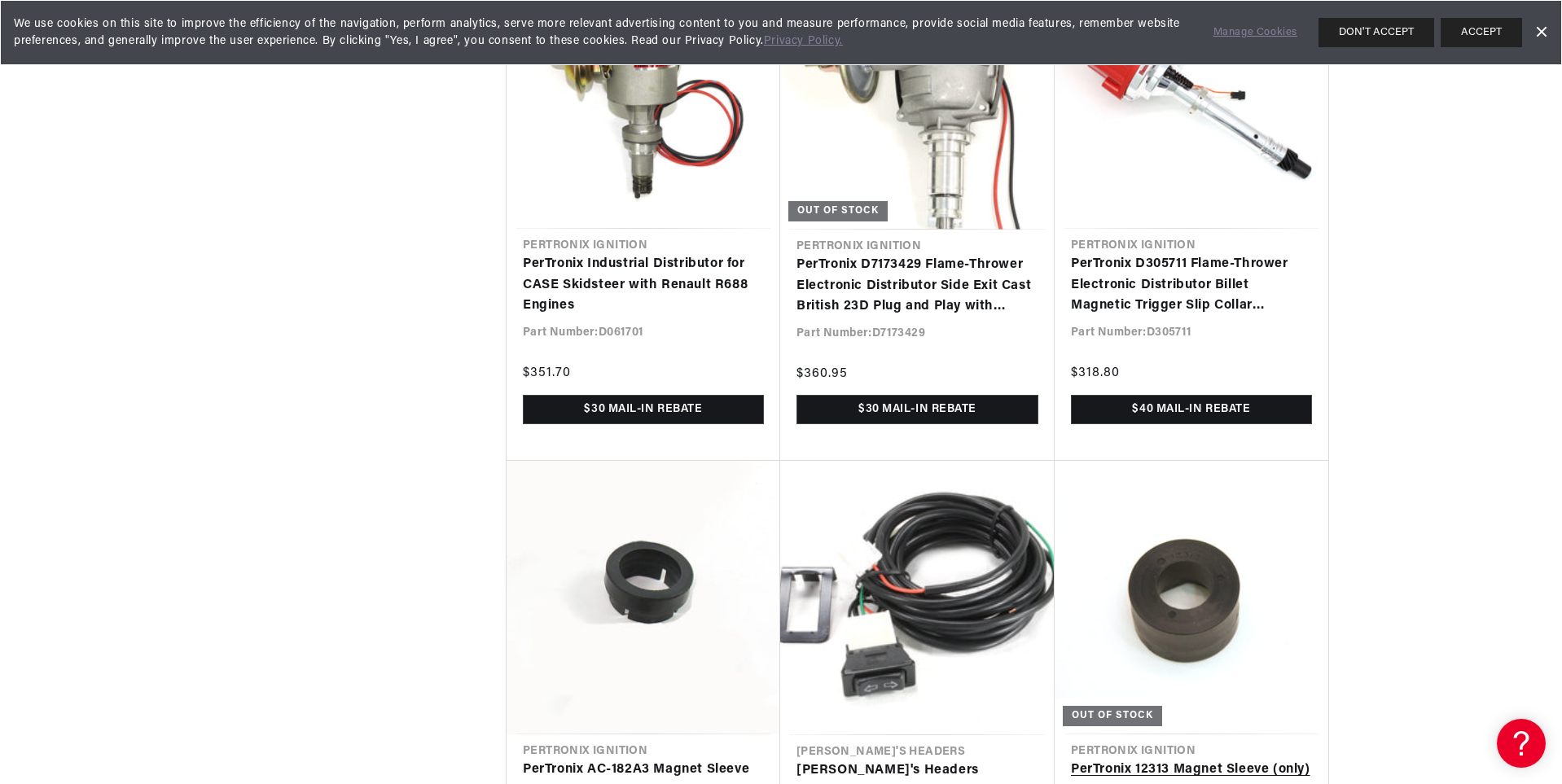
scroll to position [60536, 0]
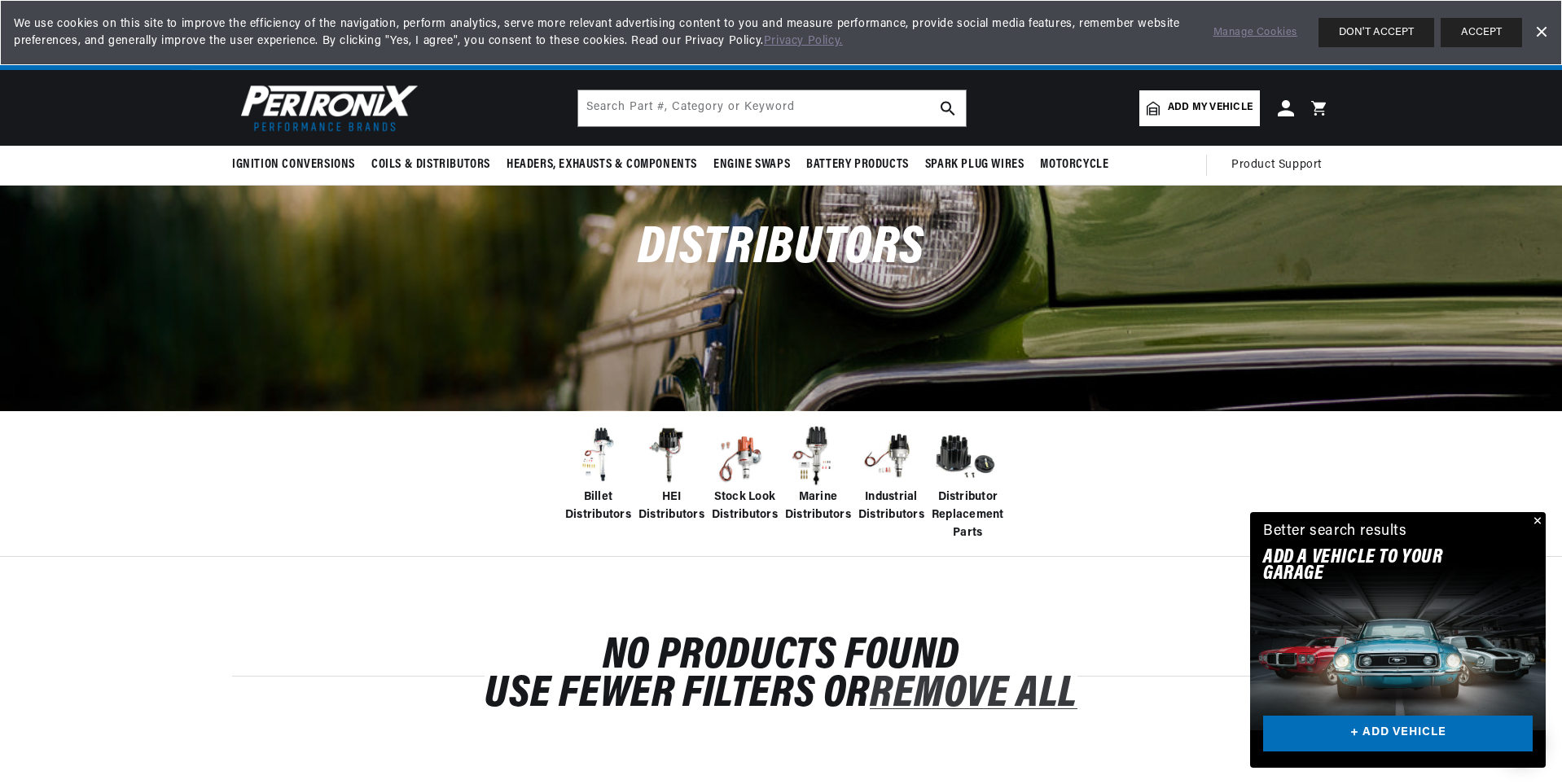
scroll to position [0, 1017]
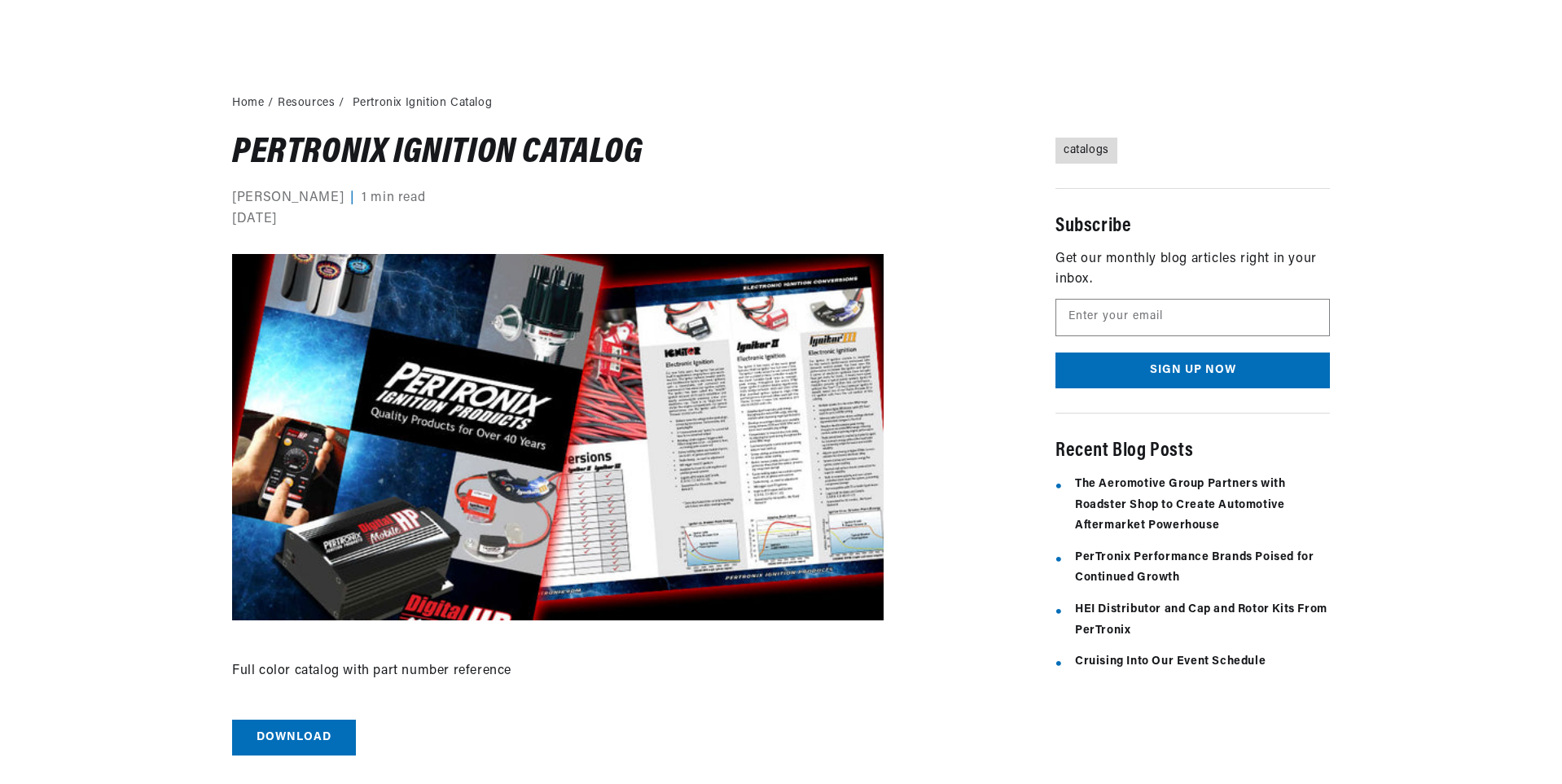
scroll to position [244, 0]
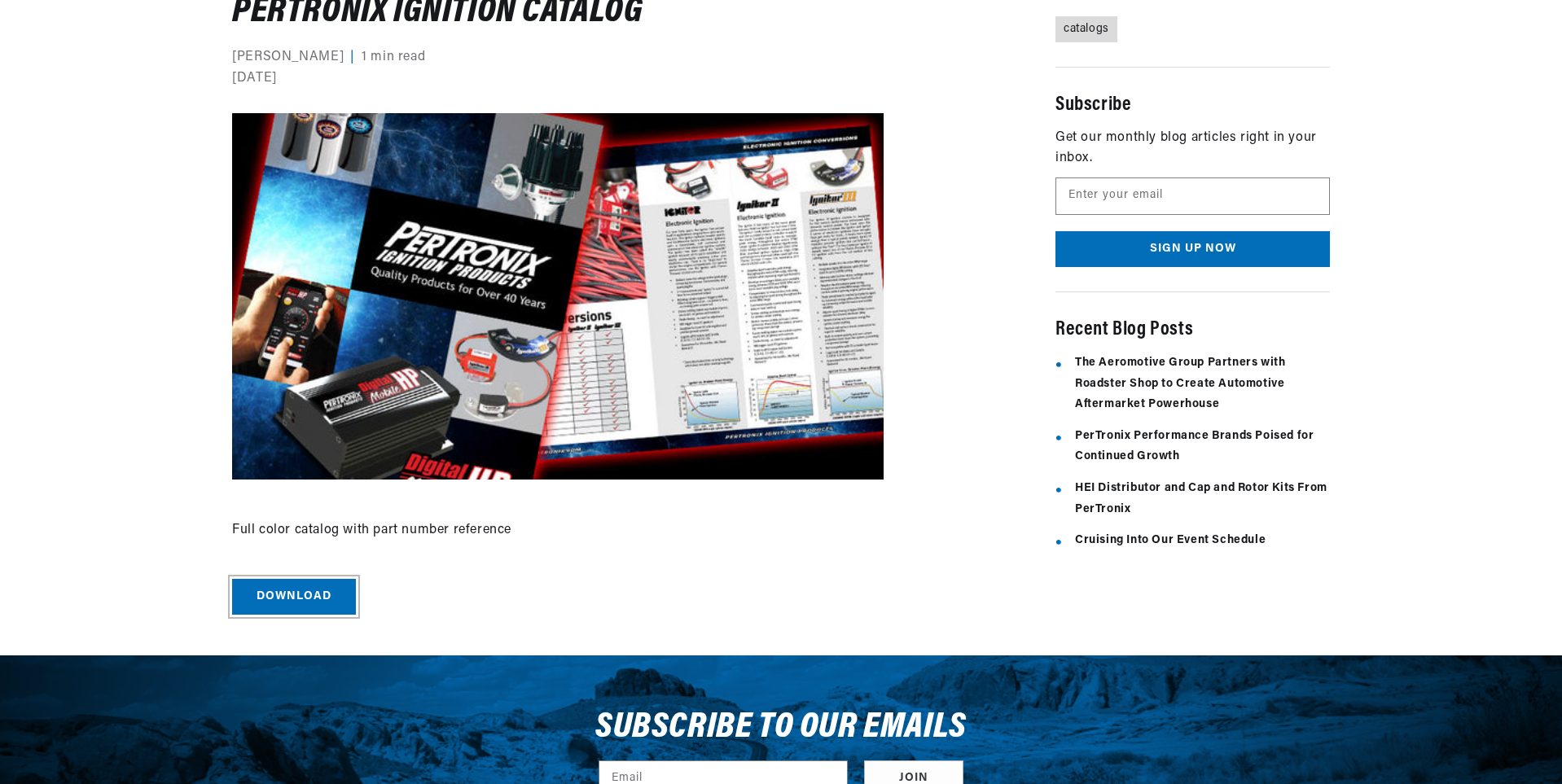
click at [292, 602] on link "Download" at bounding box center [294, 597] width 124 height 37
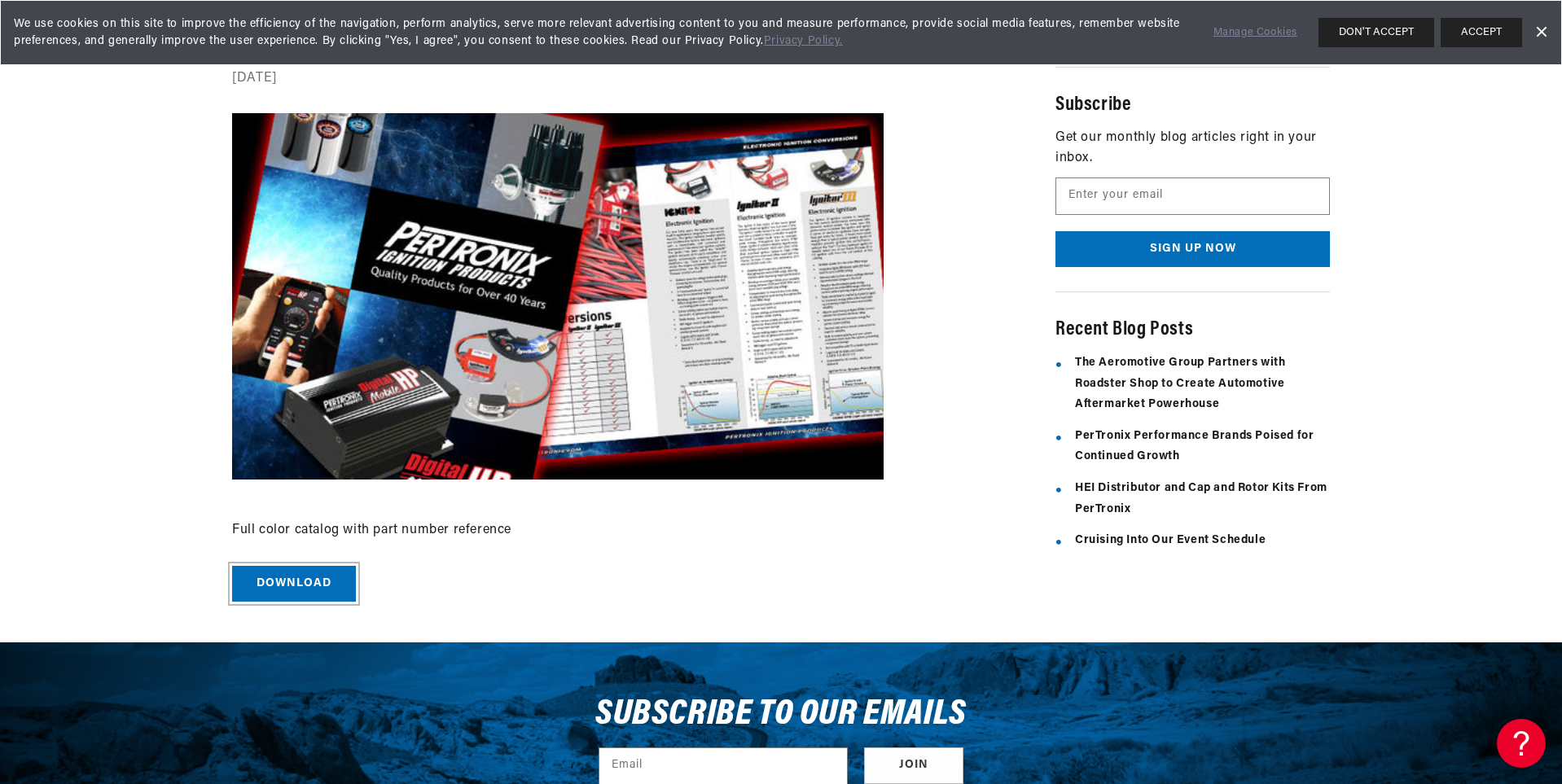
scroll to position [0, 971]
